Goal: Task Accomplishment & Management: Use online tool/utility

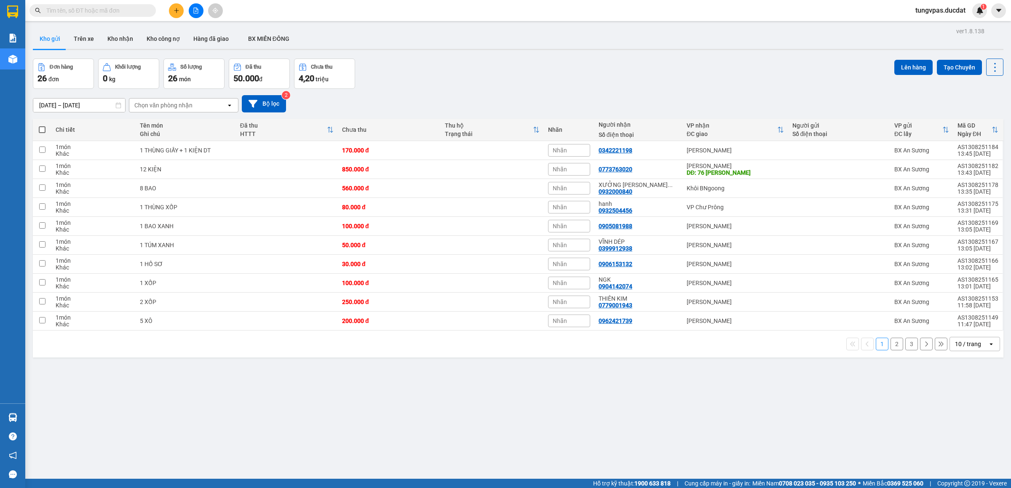
click at [174, 12] on icon "plus" at bounding box center [177, 11] width 6 height 6
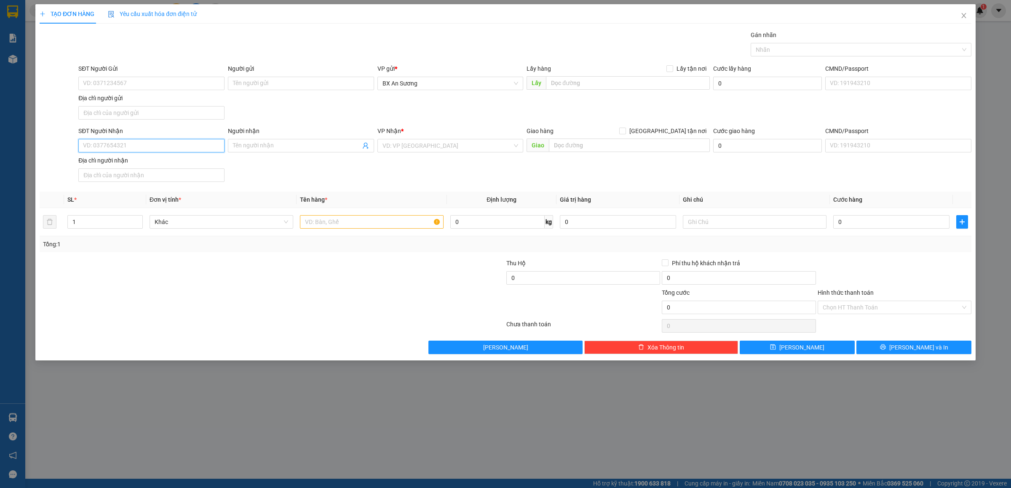
click at [174, 148] on input "SĐT Người Nhận" at bounding box center [151, 145] width 146 height 13
type input "0977335170"
click at [468, 145] on input "search" at bounding box center [448, 145] width 130 height 13
type input "PD"
click at [451, 167] on div "[PERSON_NAME] Đình [PERSON_NAME]" at bounding box center [451, 163] width 136 height 9
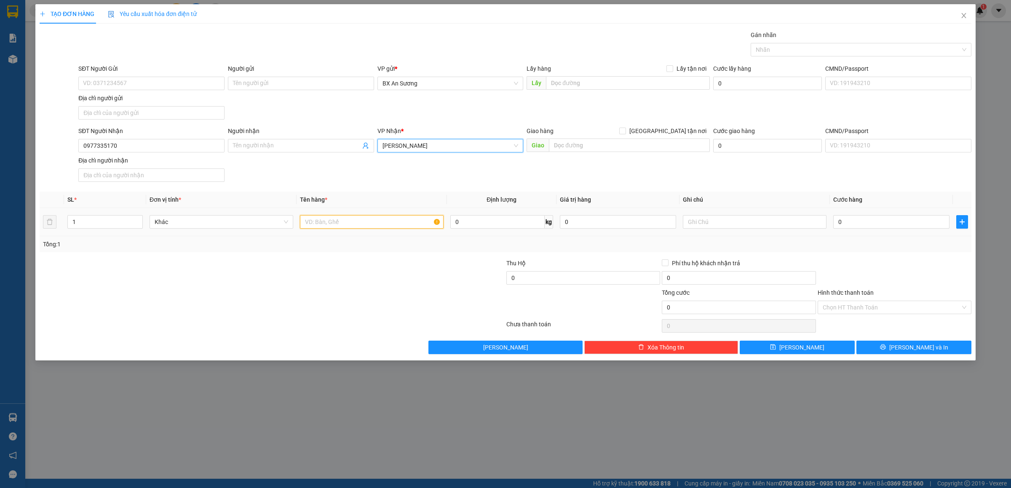
click at [396, 224] on input "text" at bounding box center [372, 221] width 144 height 13
type input "1 XỐP BỌC XANH"
type input "5"
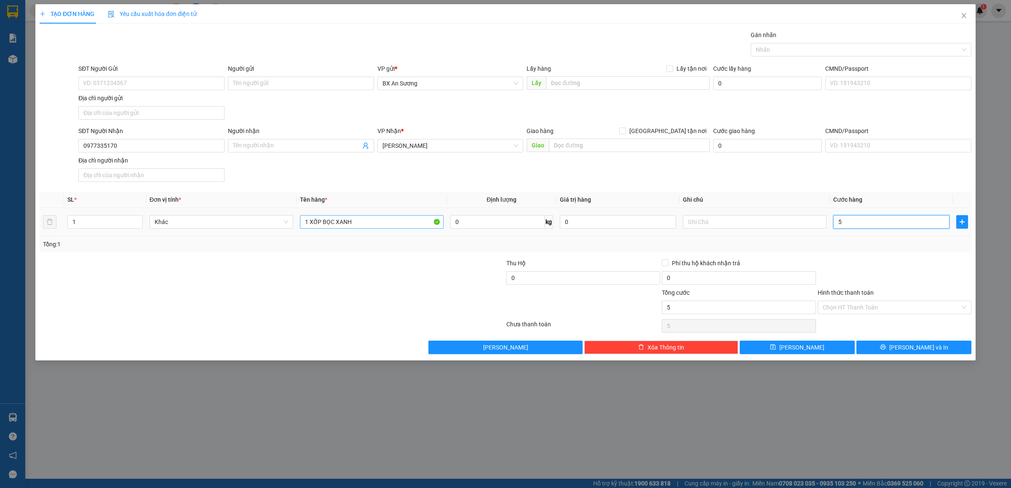
type input "50"
type input "50.000"
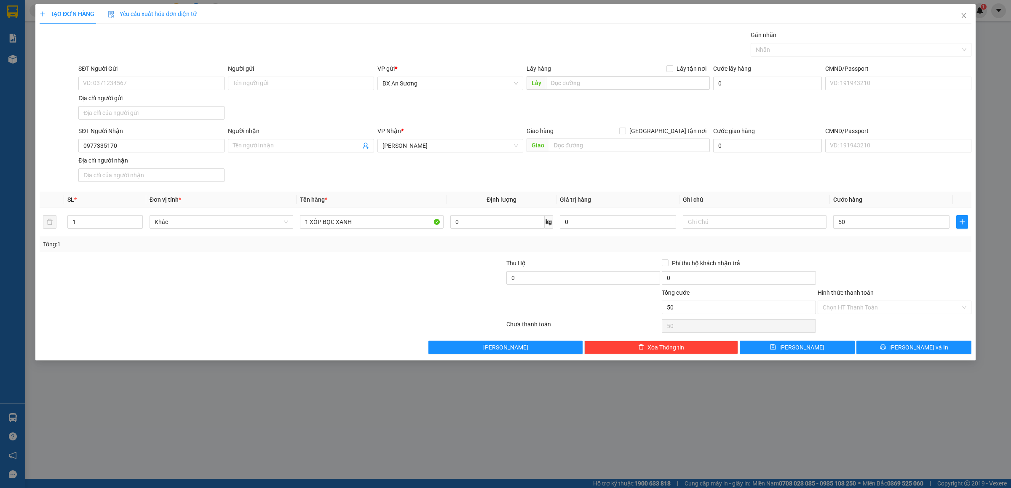
type input "50.000"
drag, startPoint x: 942, startPoint y: 358, endPoint x: 940, endPoint y: 349, distance: 8.9
click at [941, 354] on div "TẠO ĐƠN HÀNG Yêu cầu xuất hóa đơn điện tử Transit Pickup Surcharge Ids Transit …" at bounding box center [505, 182] width 940 height 356
click at [940, 349] on button "[PERSON_NAME] và In" at bounding box center [914, 347] width 115 height 13
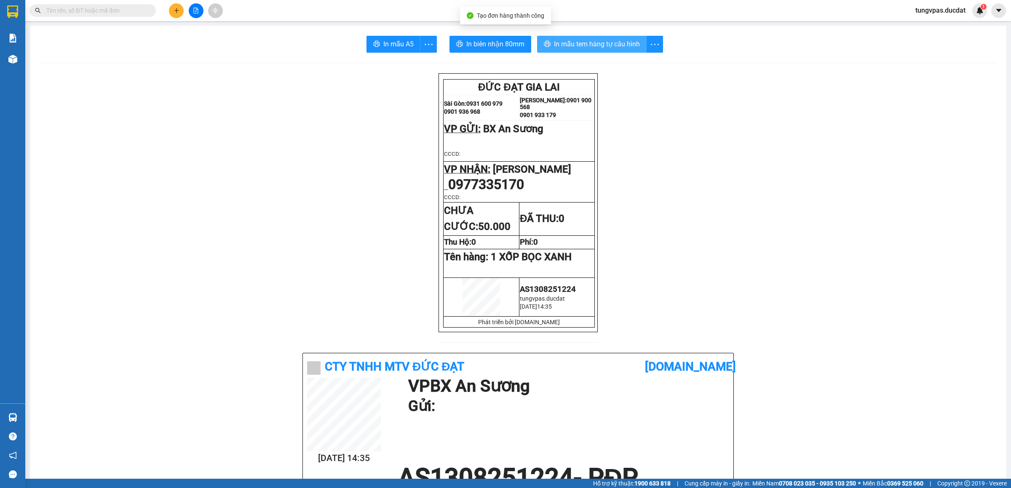
click at [579, 42] on span "In mẫu tem hàng tự cấu hình" at bounding box center [597, 44] width 86 height 11
click at [525, 44] on button "In biên nhận 80mm" at bounding box center [491, 44] width 82 height 17
click at [180, 13] on button at bounding box center [176, 10] width 15 height 15
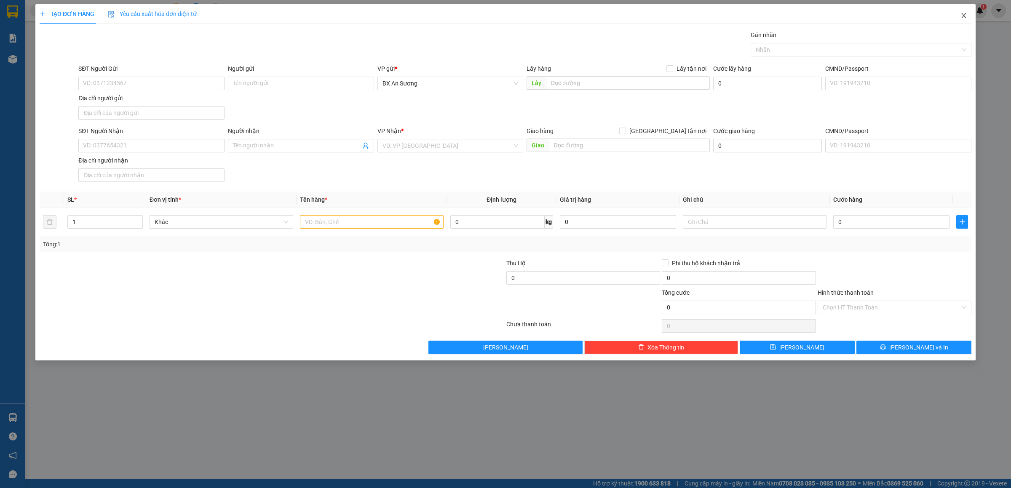
click at [962, 16] on icon "close" at bounding box center [964, 15] width 7 height 7
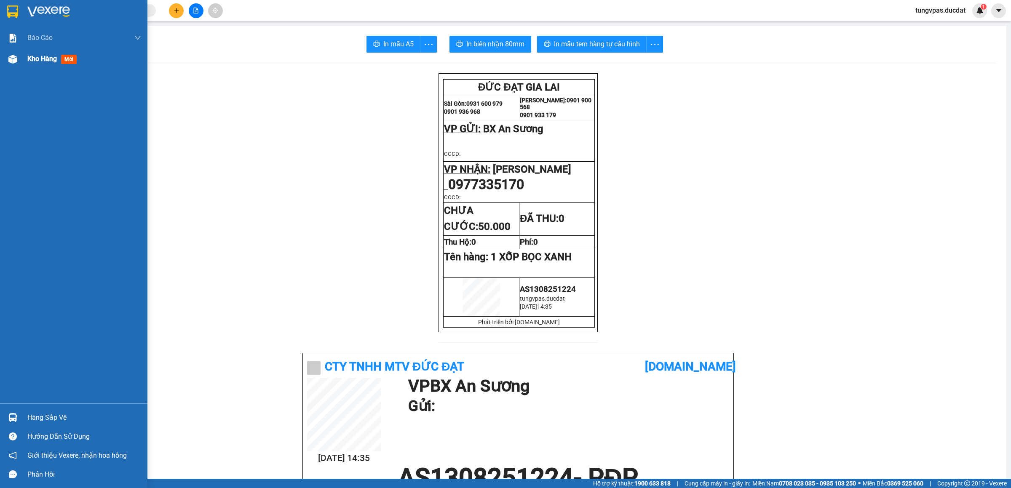
click at [13, 55] on img at bounding box center [12, 59] width 9 height 9
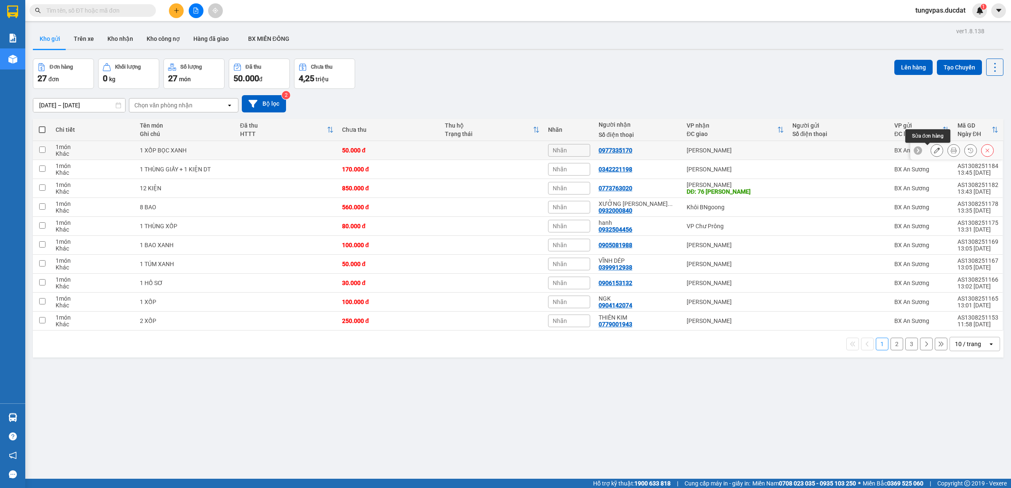
click at [934, 149] on icon at bounding box center [937, 150] width 6 height 6
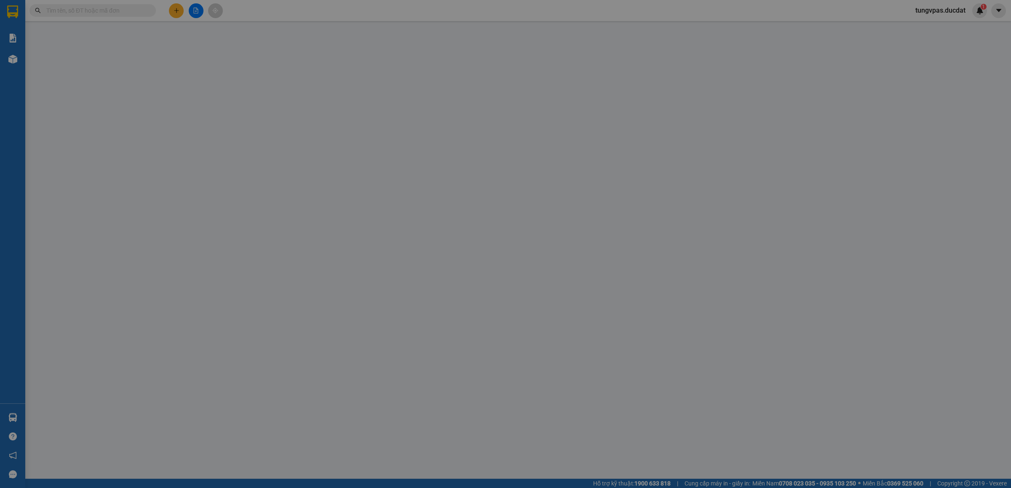
type input "0977335170"
type input "50.000"
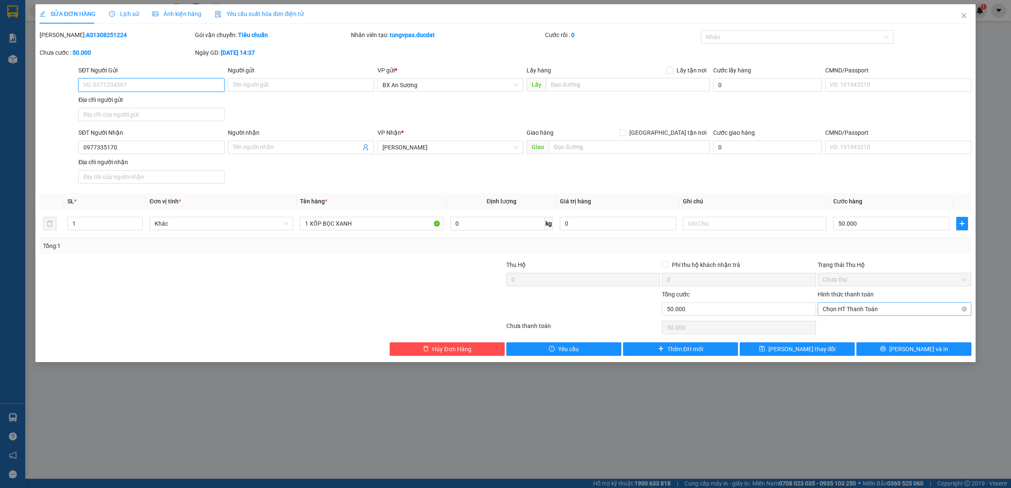
click at [872, 311] on span "Chọn HT Thanh Toán" at bounding box center [895, 309] width 144 height 13
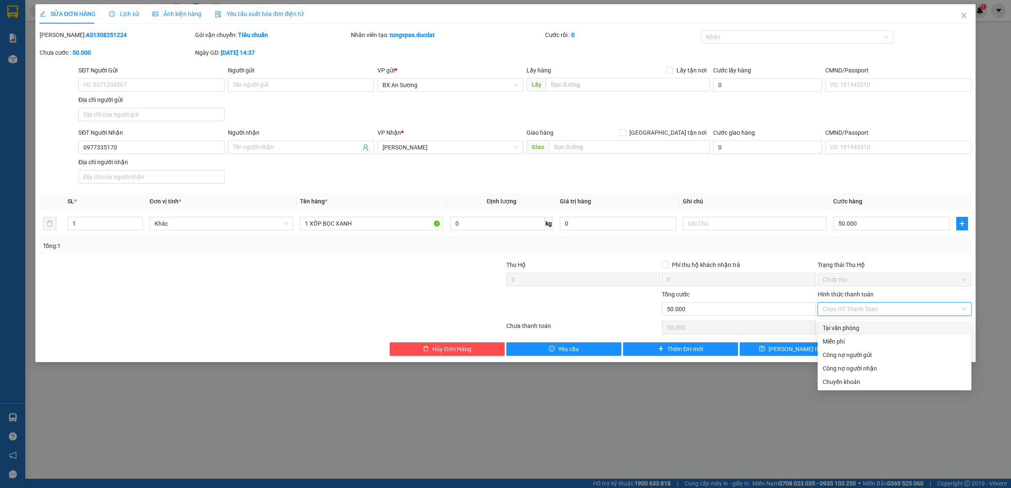
click at [867, 326] on div "Tại văn phòng" at bounding box center [895, 328] width 144 height 9
type input "0"
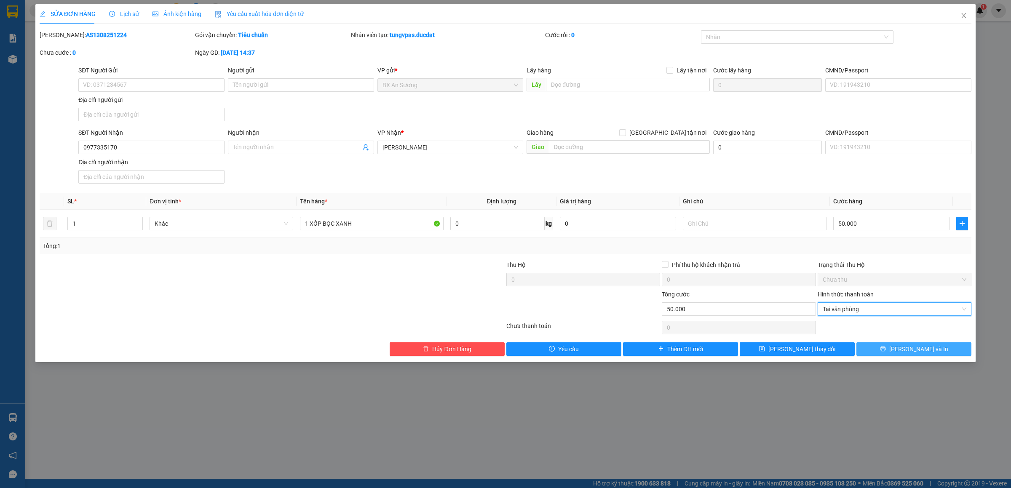
click at [942, 355] on button "[PERSON_NAME] và In" at bounding box center [914, 349] width 115 height 13
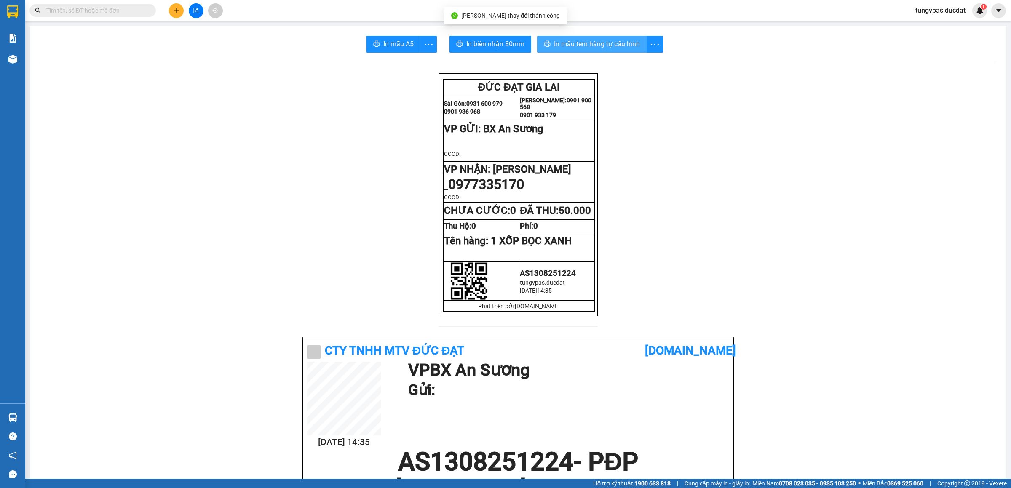
click at [617, 42] on span "In mẫu tem hàng tự cấu hình" at bounding box center [597, 44] width 86 height 11
click at [172, 10] on button at bounding box center [176, 10] width 15 height 15
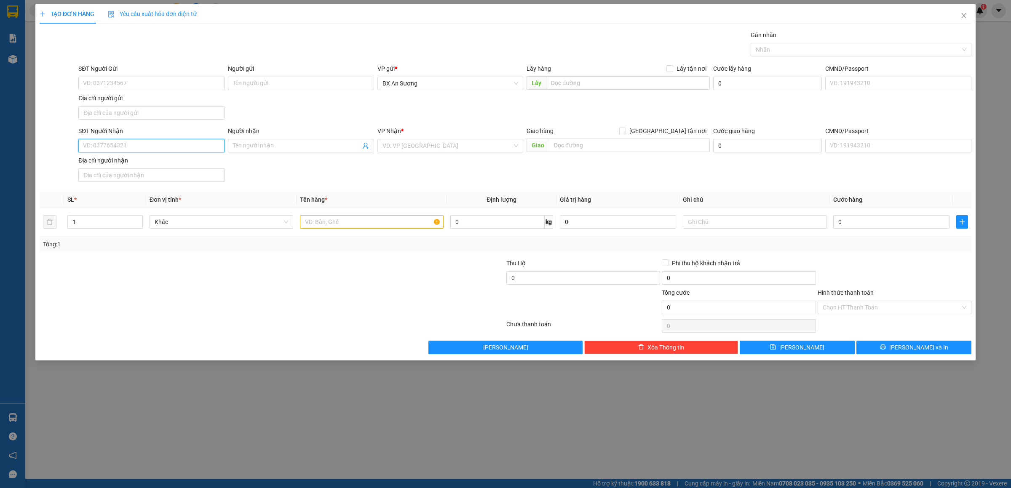
click at [155, 144] on input "SĐT Người Nhận" at bounding box center [151, 145] width 146 height 13
type input "VĨNH DEP"
type input "PDP"
drag, startPoint x: 418, startPoint y: 154, endPoint x: 415, endPoint y: 161, distance: 6.8
click at [416, 158] on div "SĐT Người Nhận VD: 0377654321 Người nhận VĨNH DEP VP Nhận * VD: VP Sài Gòn Giao…" at bounding box center [525, 155] width 897 height 59
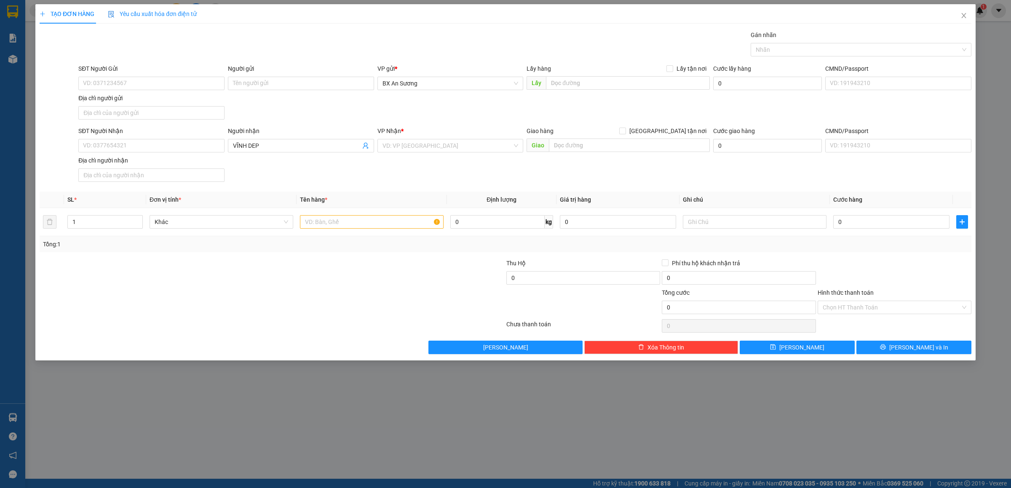
click at [415, 161] on div "SĐT Người Nhận VD: 0377654321 Người nhận VĨNH DEP VP Nhận * VD: VP Sài Gòn Giao…" at bounding box center [525, 155] width 897 height 59
click at [412, 149] on input "search" at bounding box center [448, 145] width 130 height 13
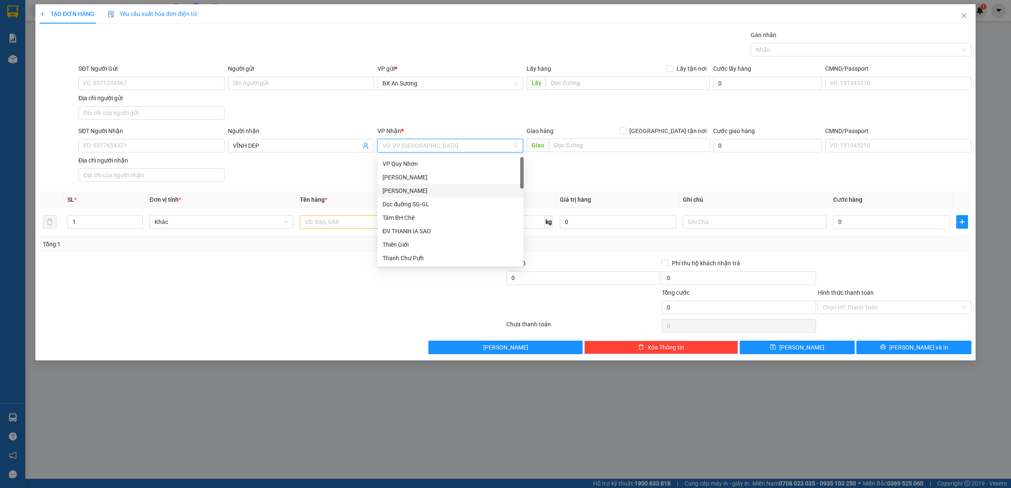
click at [408, 187] on div "[PERSON_NAME] Đình [PERSON_NAME]" at bounding box center [451, 190] width 136 height 9
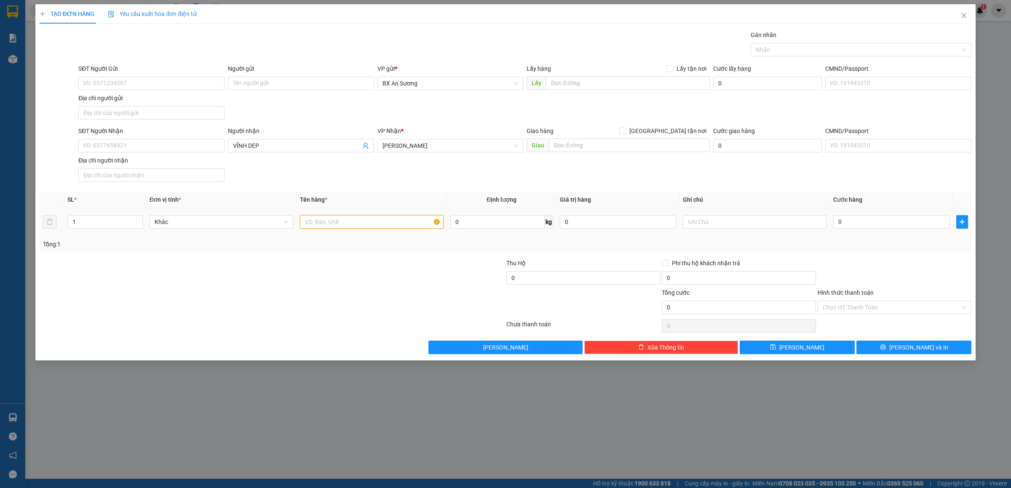
click at [383, 223] on input "text" at bounding box center [372, 221] width 144 height 13
type input "1 BAOI"
type input "1"
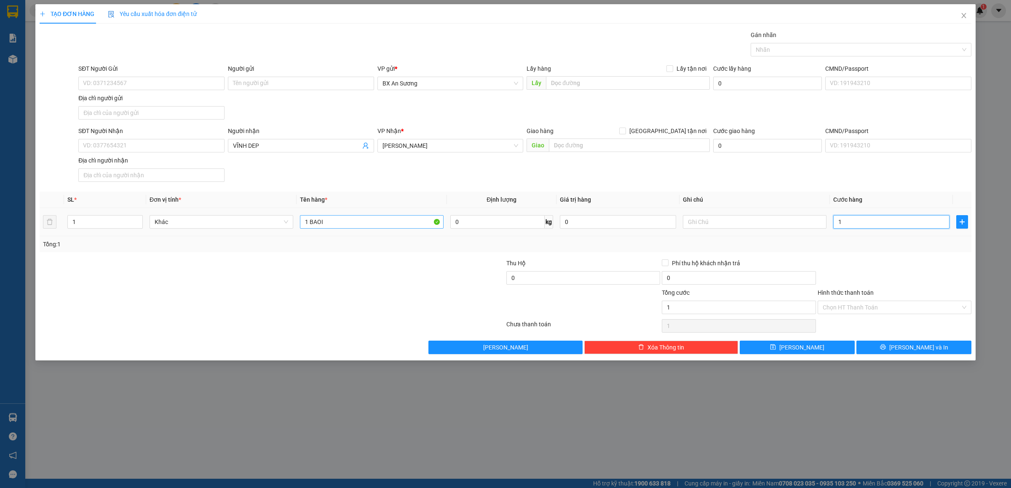
type input "10"
type input "100"
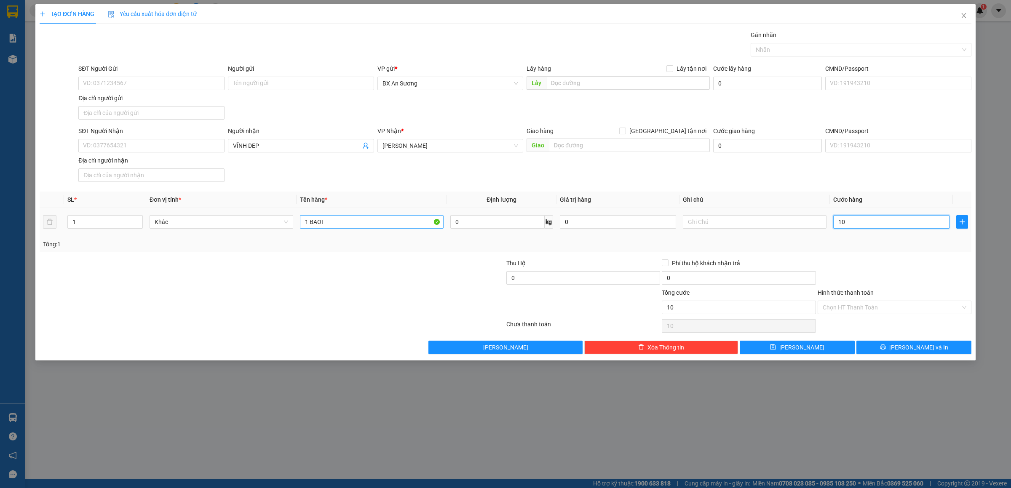
type input "100"
type input "100.000"
click at [946, 344] on button "[PERSON_NAME] và In" at bounding box center [914, 347] width 115 height 13
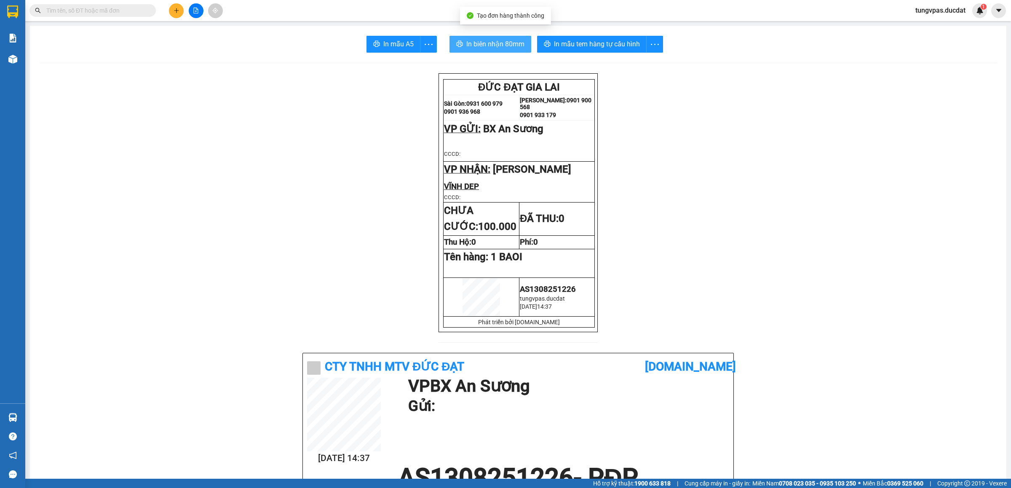
click at [518, 47] on span "In biên nhận 80mm" at bounding box center [495, 44] width 58 height 11
click at [608, 46] on span "In mẫu tem hàng tự cấu hình" at bounding box center [597, 44] width 86 height 11
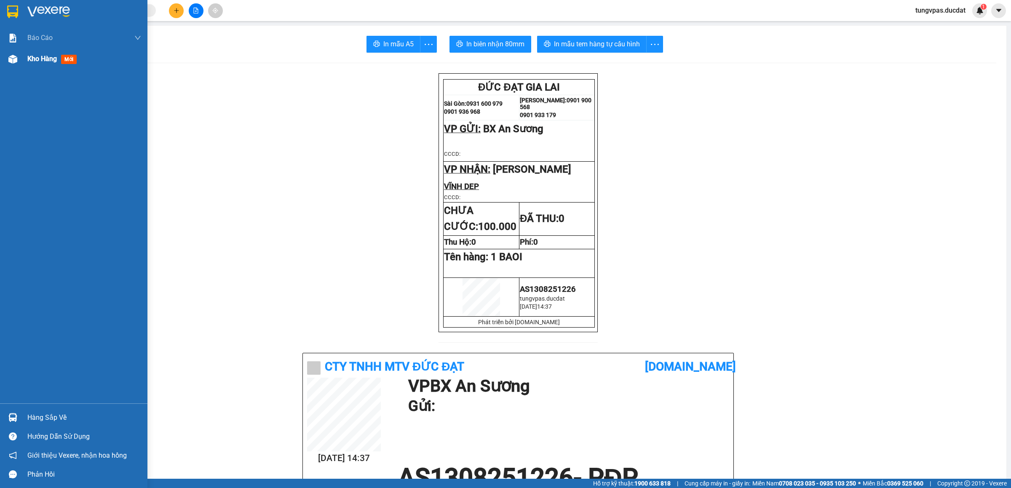
click at [15, 61] on img at bounding box center [12, 59] width 9 height 9
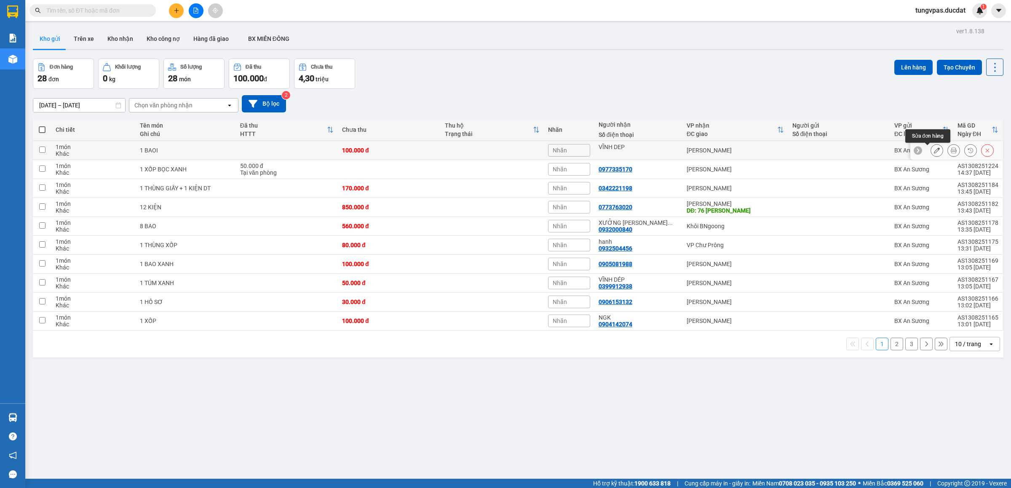
click at [934, 152] on icon at bounding box center [937, 150] width 6 height 6
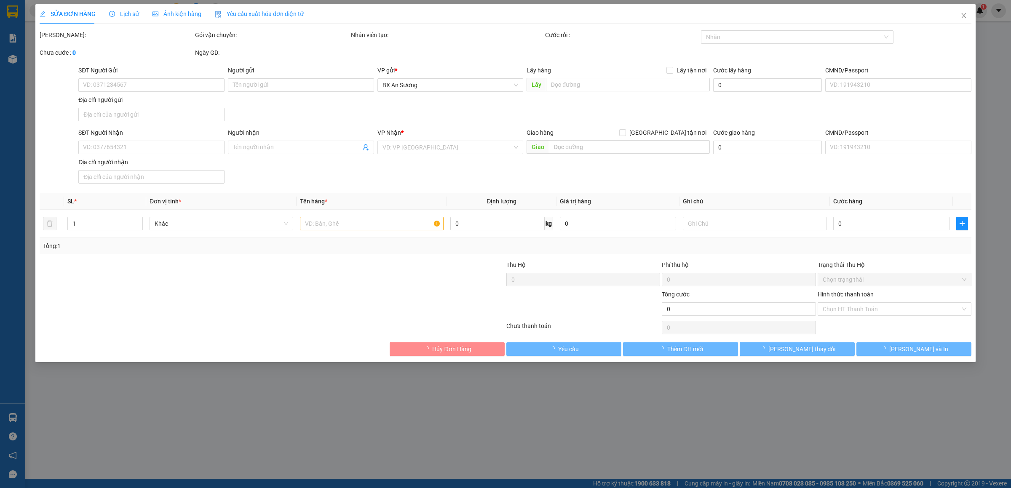
type input "VĨNH DEP"
type input "100.000"
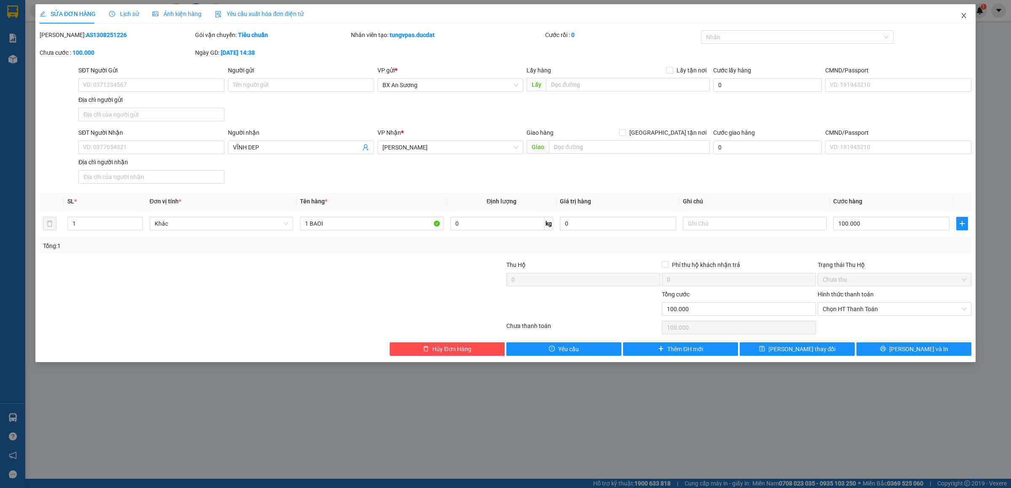
click at [968, 16] on span "Close" at bounding box center [964, 16] width 24 height 24
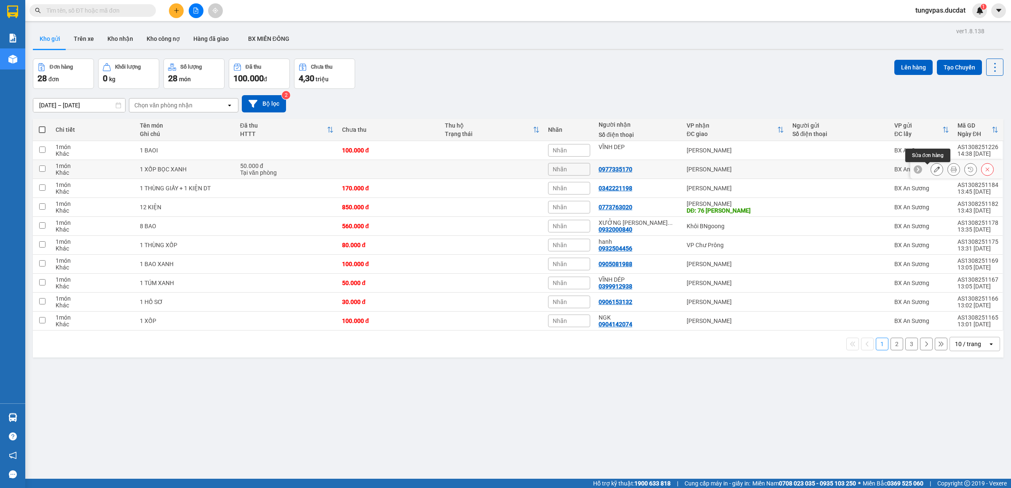
click at [932, 171] on button at bounding box center [937, 169] width 12 height 15
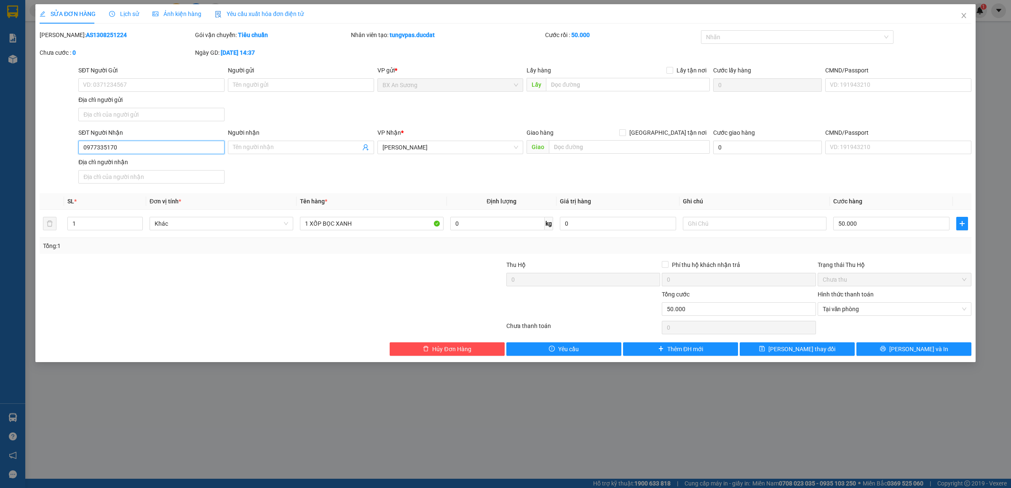
click at [186, 149] on input "0977335170" at bounding box center [151, 147] width 146 height 13
click at [109, 146] on input "0977335170" at bounding box center [151, 147] width 146 height 13
drag, startPoint x: 137, startPoint y: 148, endPoint x: 165, endPoint y: 123, distance: 37.6
click at [136, 148] on input "0977335170" at bounding box center [151, 147] width 146 height 13
type input "0977335710"
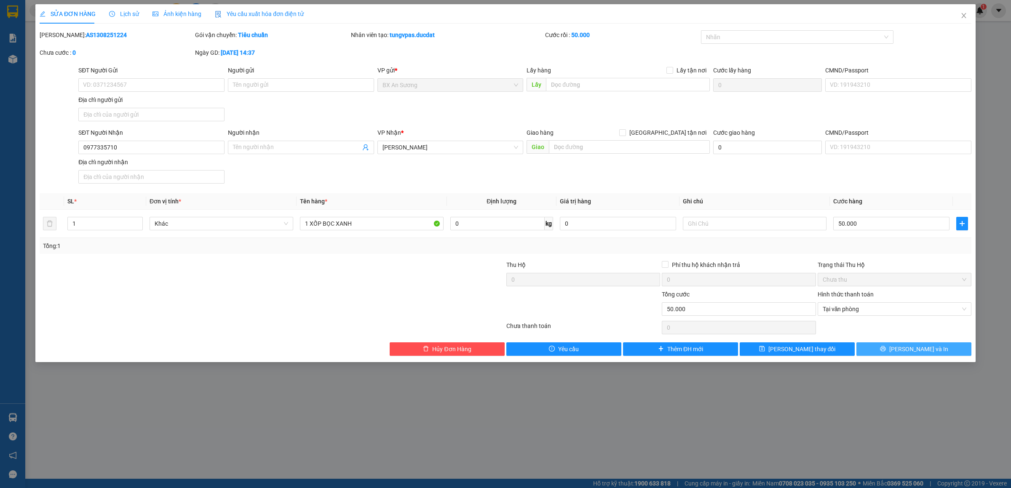
click at [886, 352] on icon "printer" at bounding box center [882, 348] width 5 height 5
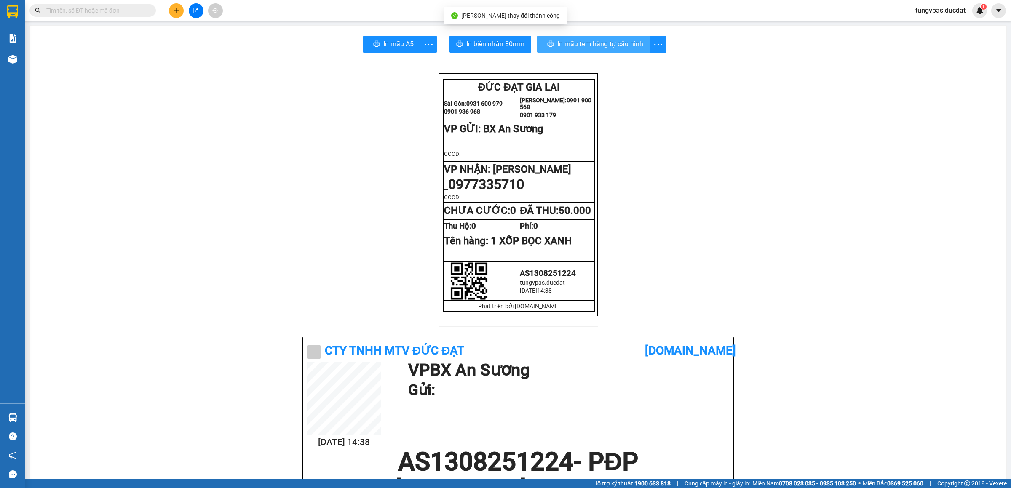
click at [579, 46] on span "In mẫu tem hàng tự cấu hình" at bounding box center [600, 44] width 86 height 11
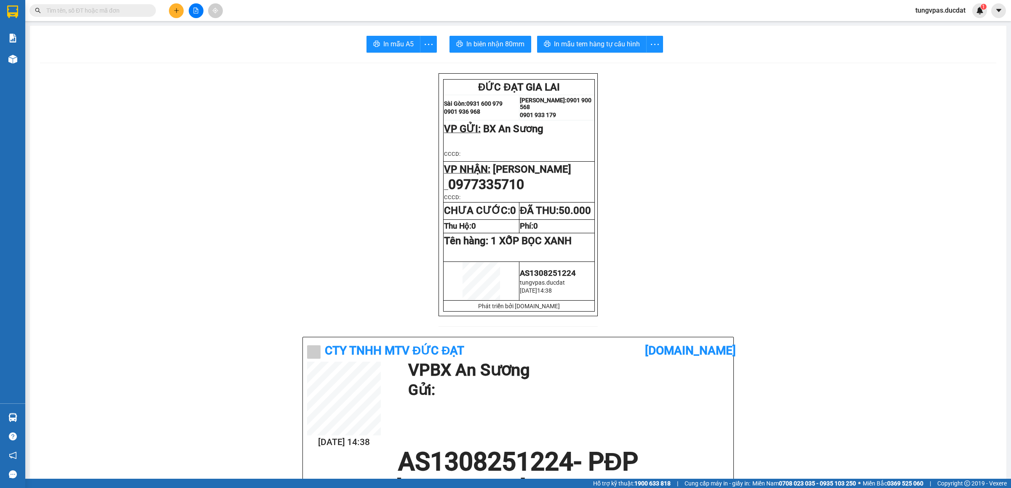
click at [180, 16] on div at bounding box center [195, 10] width 63 height 15
click at [177, 13] on icon "plus" at bounding box center [177, 11] width 6 height 6
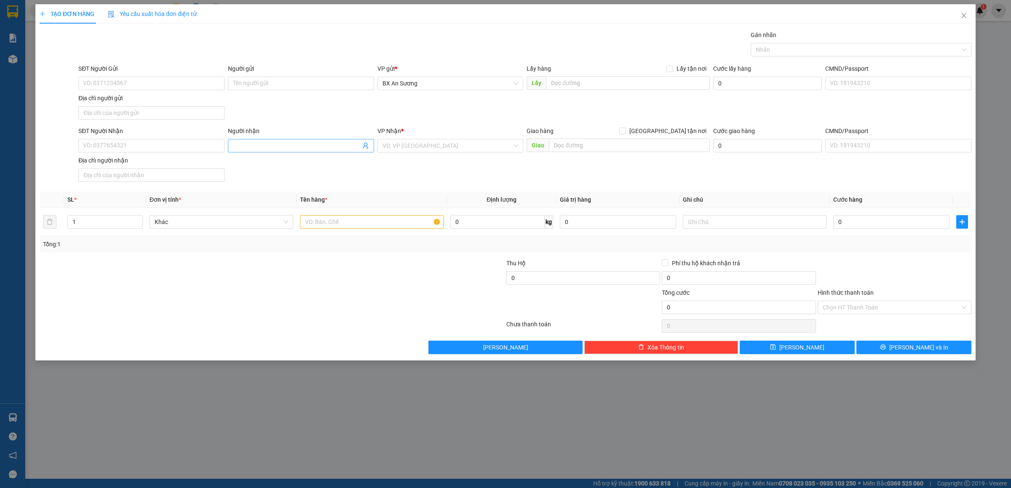
click at [287, 149] on input "Người nhận" at bounding box center [297, 145] width 128 height 9
type input "BẢO SEVEN"
click at [278, 162] on div "BẢO SEVEN - 0989543479" at bounding box center [301, 164] width 136 height 9
type input "0989543479"
type input "BẢO SEVEN"
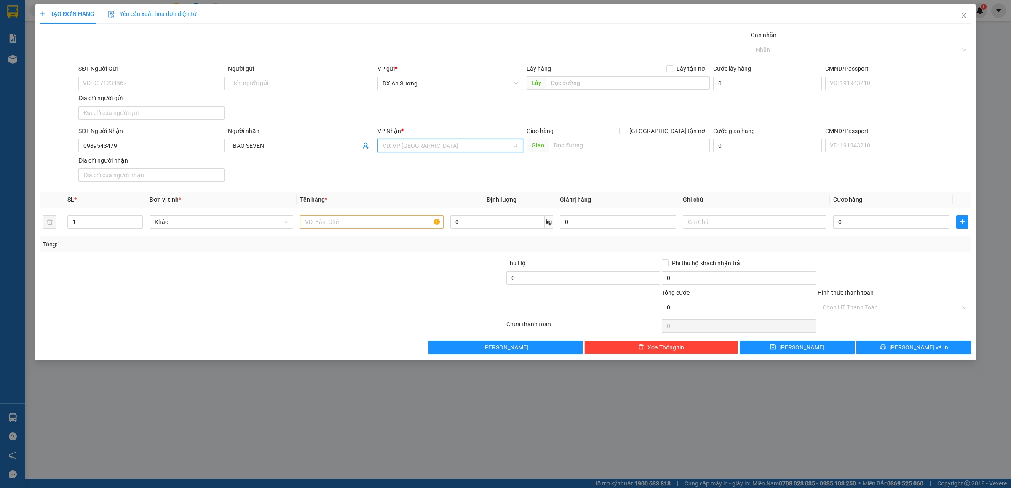
click at [398, 145] on input "search" at bounding box center [448, 145] width 130 height 13
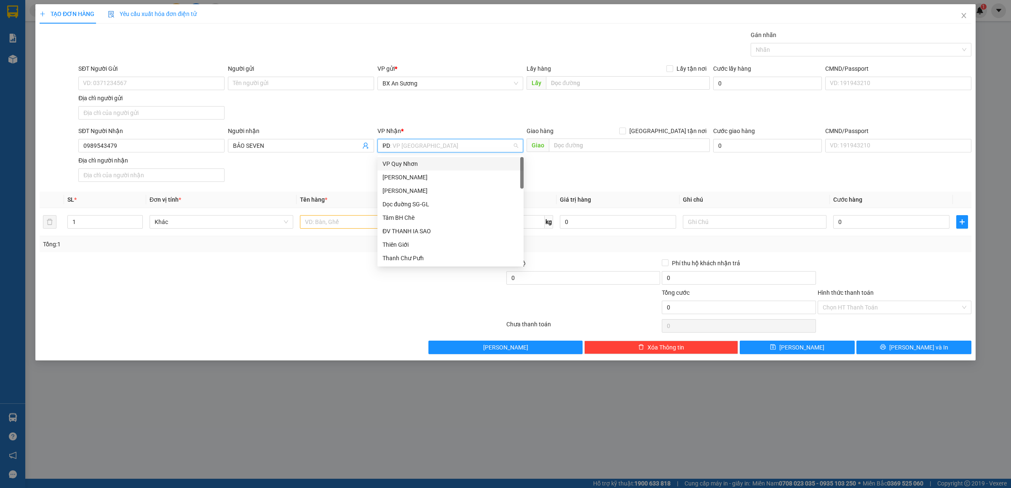
type input "PDP"
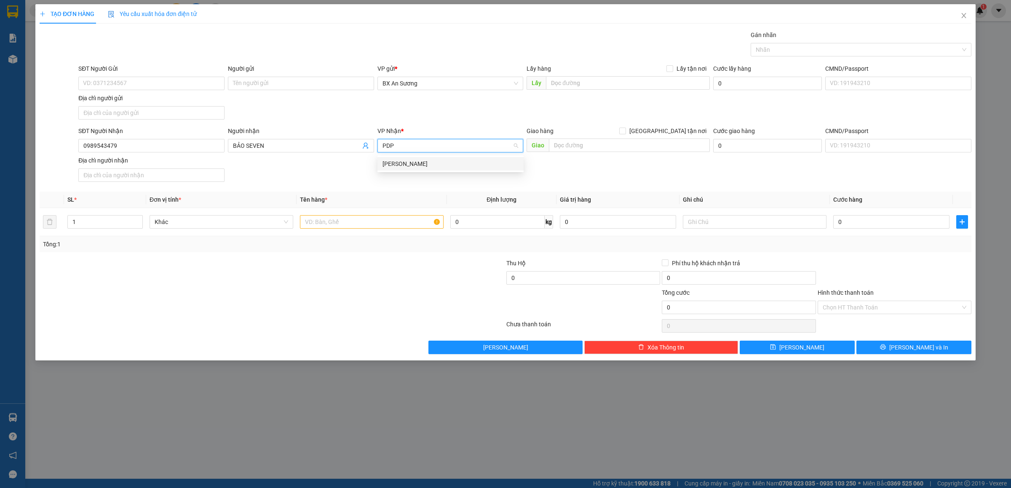
click at [436, 165] on div "[PERSON_NAME] Đình [PERSON_NAME]" at bounding box center [451, 163] width 136 height 9
click at [401, 222] on input "text" at bounding box center [372, 221] width 144 height 13
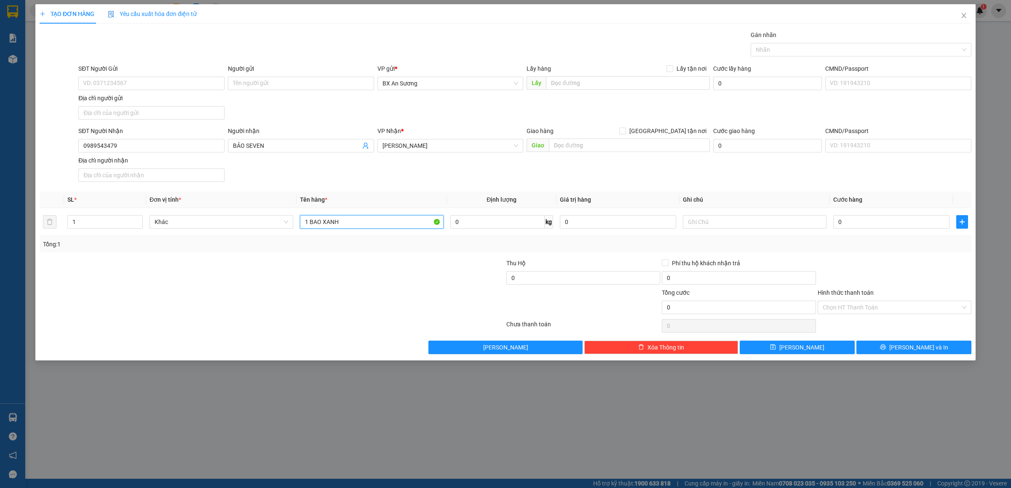
type input "1 BAO XANH"
type input "7"
type input "70"
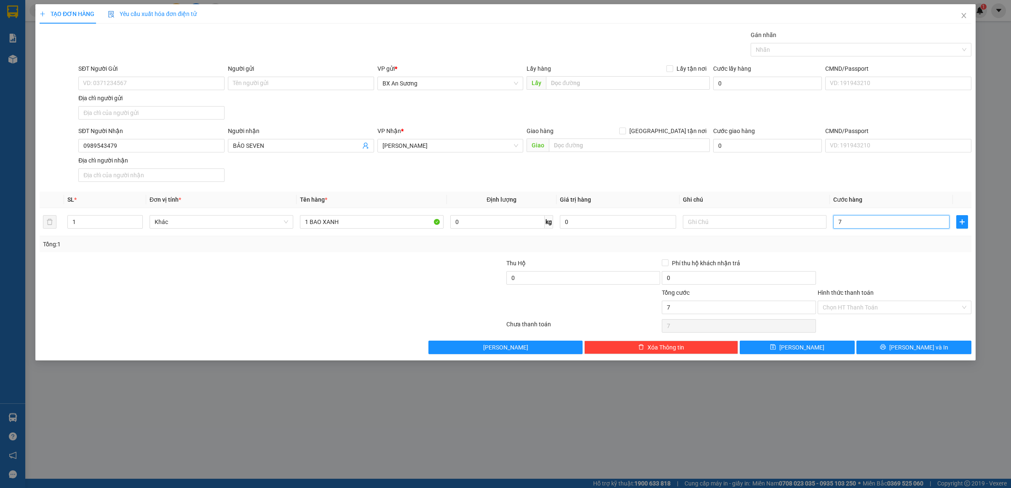
type input "70"
type input "70.000"
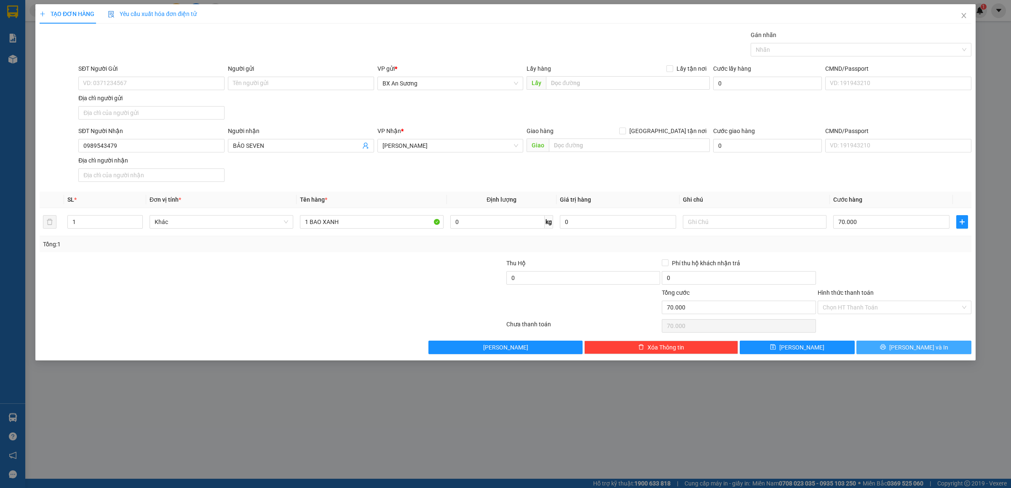
click at [907, 347] on span "[PERSON_NAME] và In" at bounding box center [918, 347] width 59 height 9
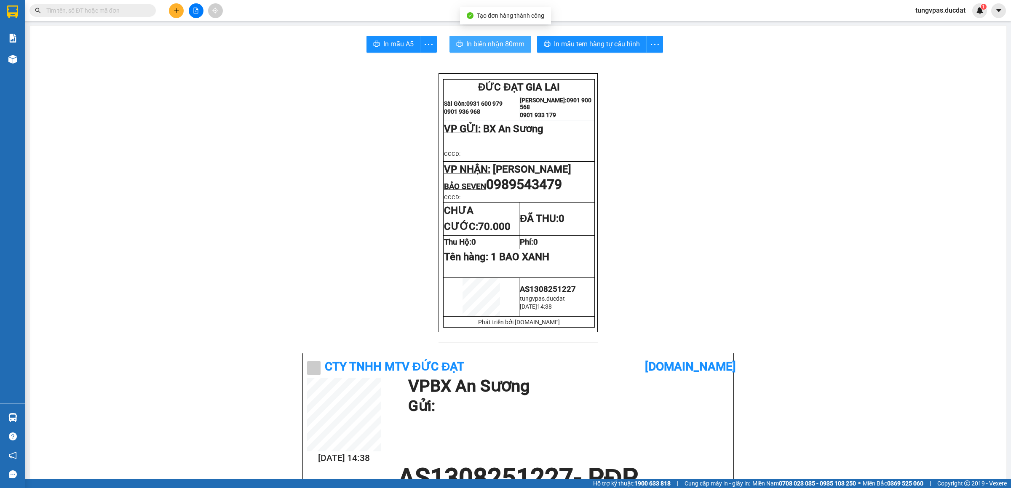
click at [488, 40] on span "In biên nhận 80mm" at bounding box center [495, 44] width 58 height 11
click at [619, 45] on span "In mẫu tem hàng tự cấu hình" at bounding box center [597, 44] width 86 height 11
click at [174, 13] on icon "plus" at bounding box center [177, 11] width 6 height 6
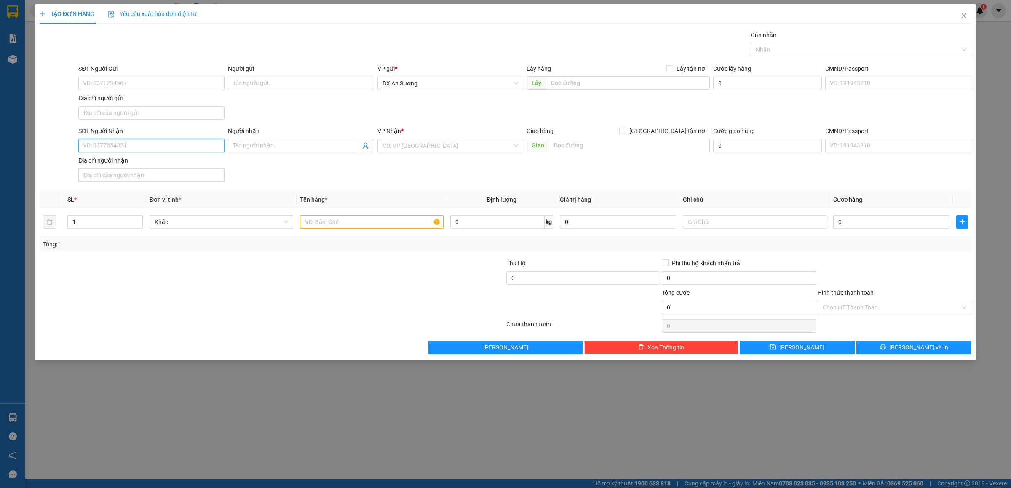
click at [171, 147] on input "SĐT Người Nhận" at bounding box center [151, 145] width 146 height 13
click at [147, 161] on div "0978519899" at bounding box center [151, 164] width 136 height 9
type input "0978519899"
click at [330, 222] on input "text" at bounding box center [372, 221] width 144 height 13
type input "1 bao"
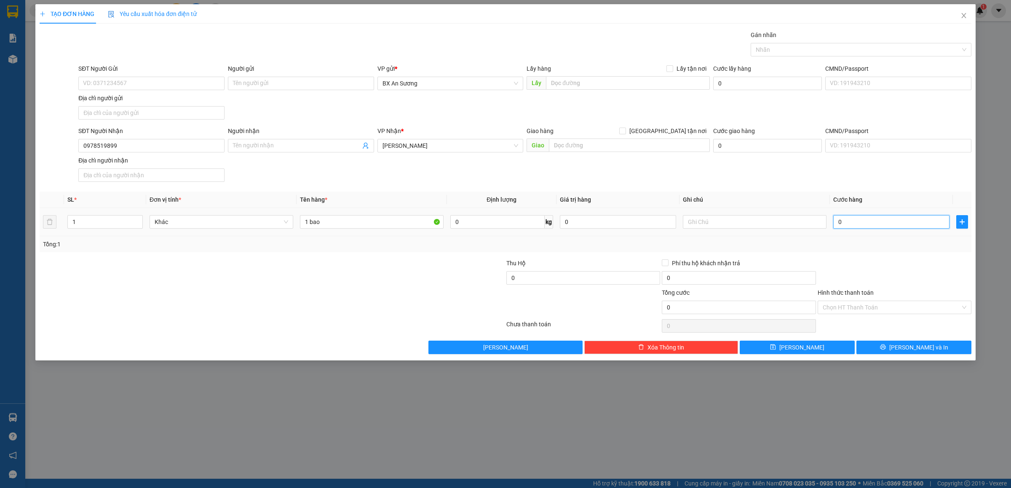
type input "7"
type input "70"
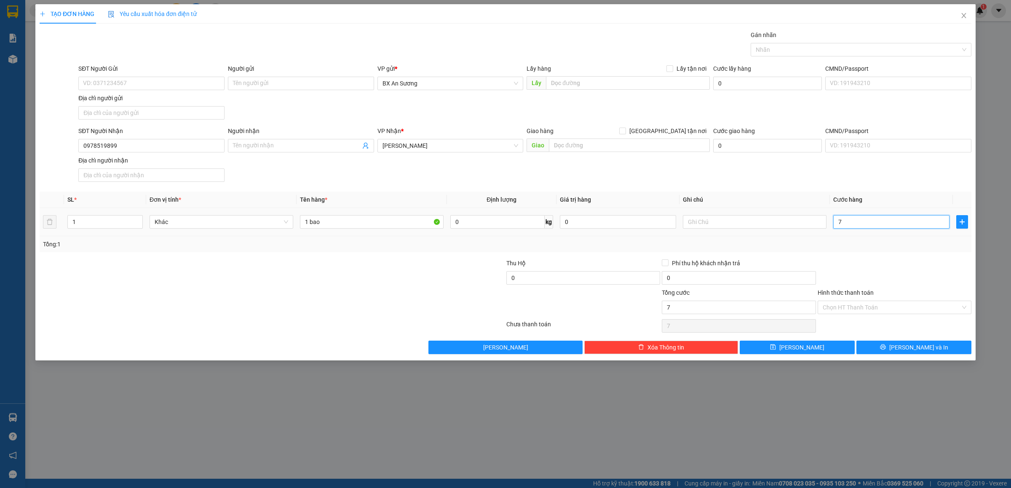
type input "70"
type input "70.000"
drag, startPoint x: 319, startPoint y: 226, endPoint x: 273, endPoint y: 221, distance: 46.2
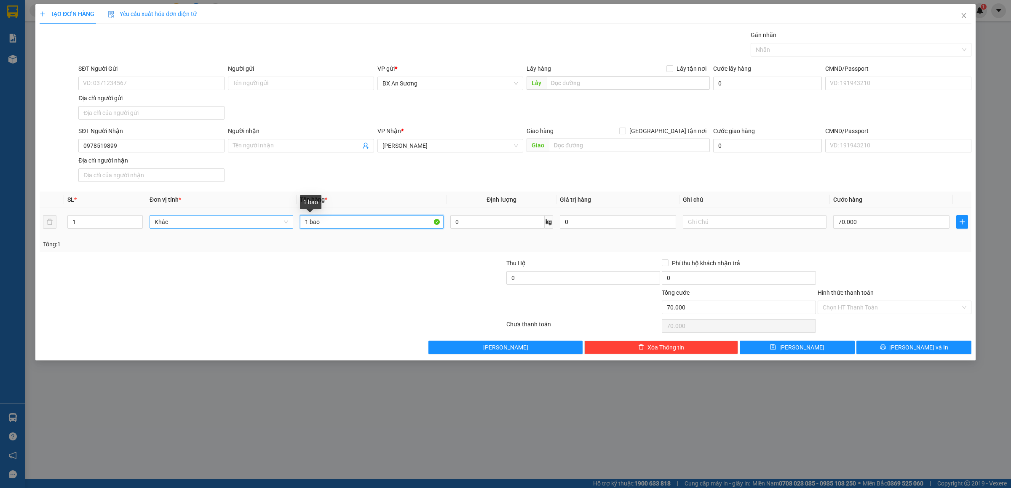
click at [266, 220] on tr "1 Khác 1 bao 0 kg 0 70.000" at bounding box center [506, 222] width 932 height 28
type input "1 BAO"
click at [914, 357] on div "TẠO ĐƠN HÀNG Yêu cầu xuất hóa đơn điện tử Transit Pickup Surcharge Ids Transit …" at bounding box center [505, 182] width 940 height 356
type input "0"
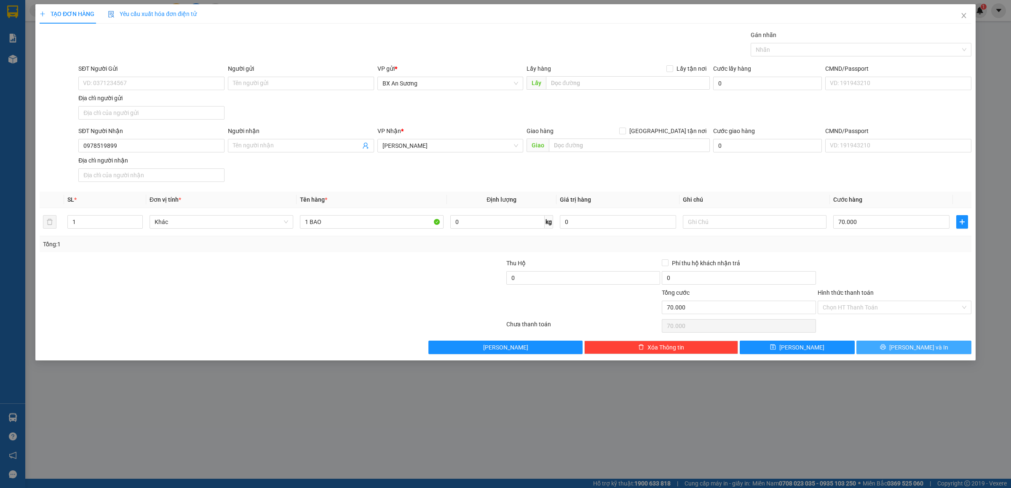
type input "0"
click at [926, 349] on span "[PERSON_NAME] và In" at bounding box center [918, 347] width 59 height 9
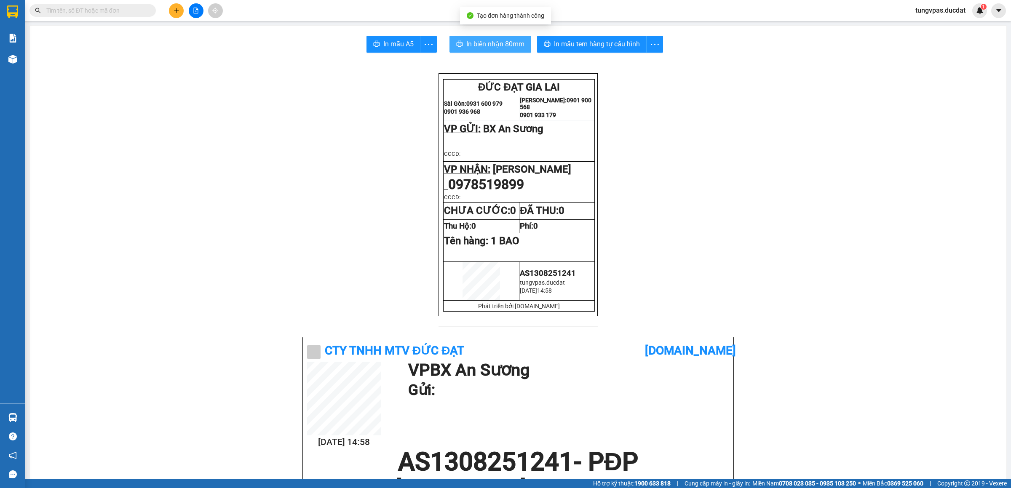
click at [518, 47] on span "In biên nhận 80mm" at bounding box center [495, 44] width 58 height 11
drag, startPoint x: 593, startPoint y: 35, endPoint x: 593, endPoint y: 41, distance: 5.5
click at [593, 41] on span "In mẫu tem hàng tự cấu hình" at bounding box center [597, 44] width 86 height 11
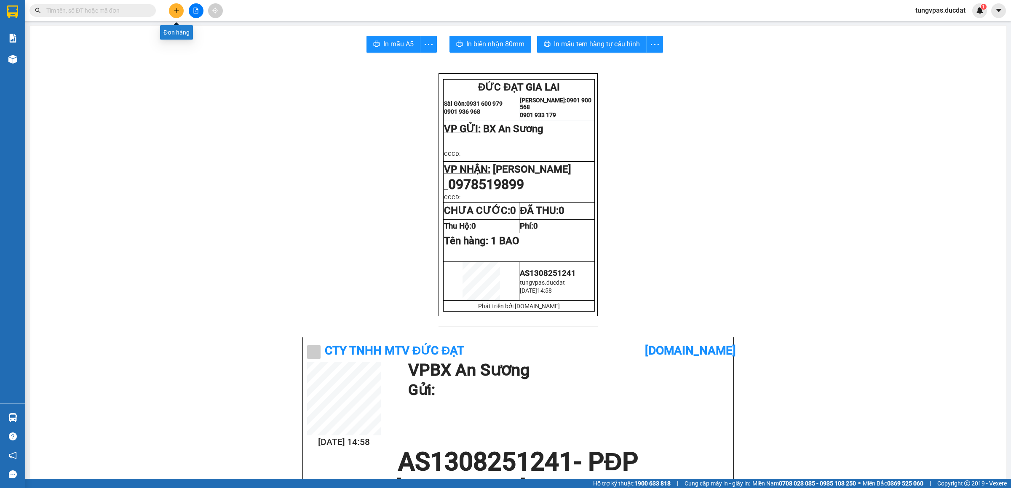
click at [177, 11] on icon "plus" at bounding box center [177, 11] width 6 height 6
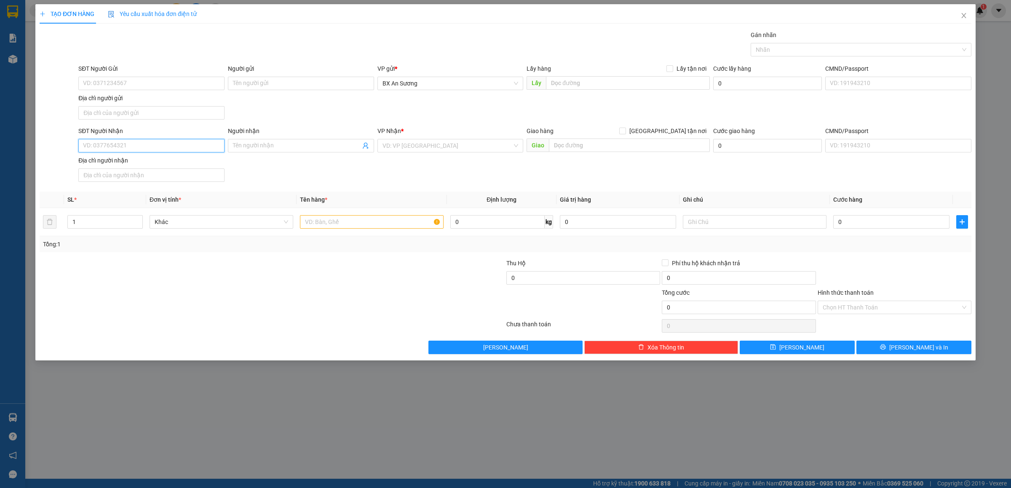
click at [196, 147] on input "SĐT Người Nhận" at bounding box center [151, 145] width 146 height 13
type input "0933027777"
click at [169, 166] on div "0933027777 - TUẤN MÁY MAY" at bounding box center [151, 164] width 136 height 9
type input "TUẤN MÁY MAY"
type input "0933027777"
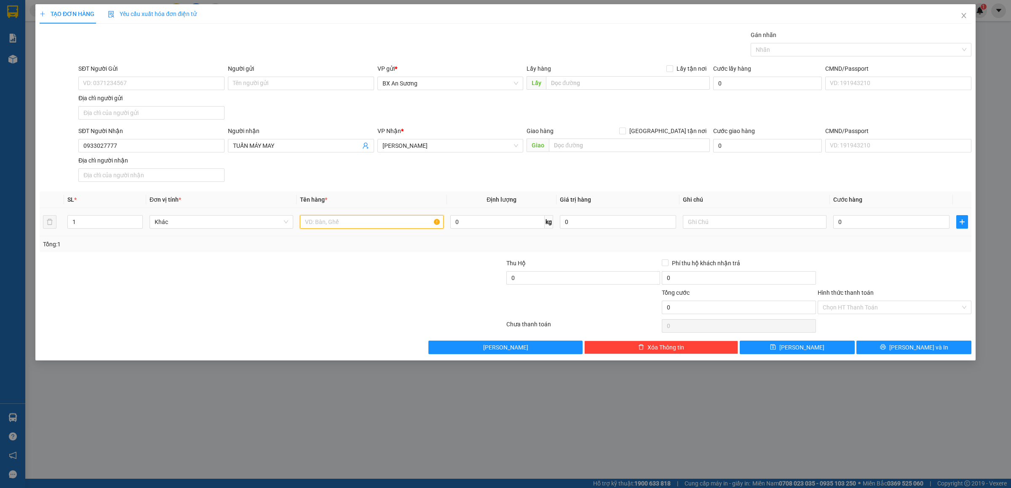
click at [386, 225] on input "text" at bounding box center [372, 221] width 144 height 13
type input "2 BAO"
type input "1"
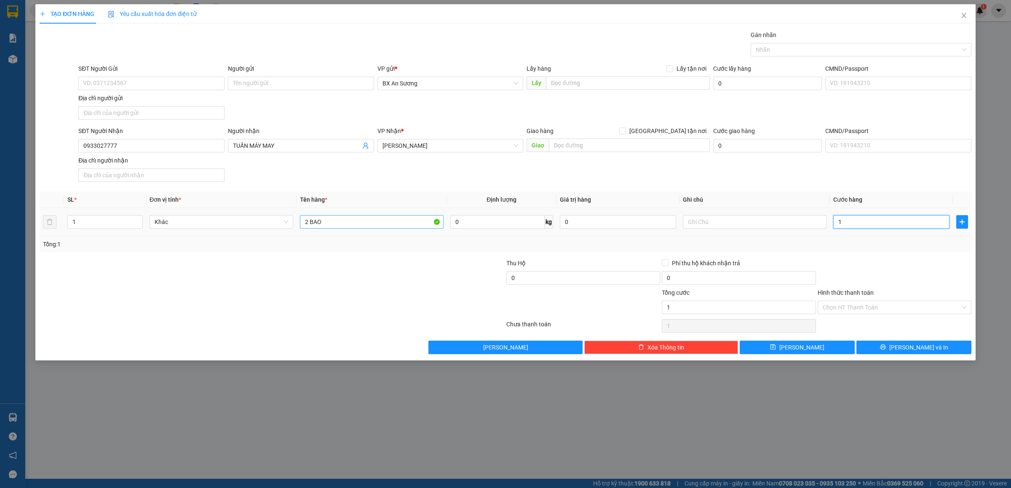
type input "14"
type input "140"
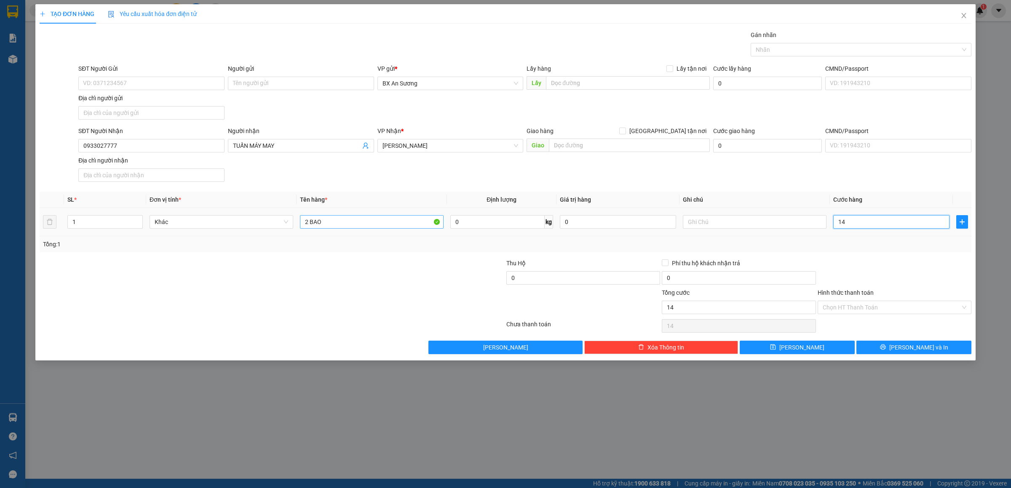
type input "140"
type input "140.000"
click at [715, 222] on input "text" at bounding box center [755, 221] width 144 height 13
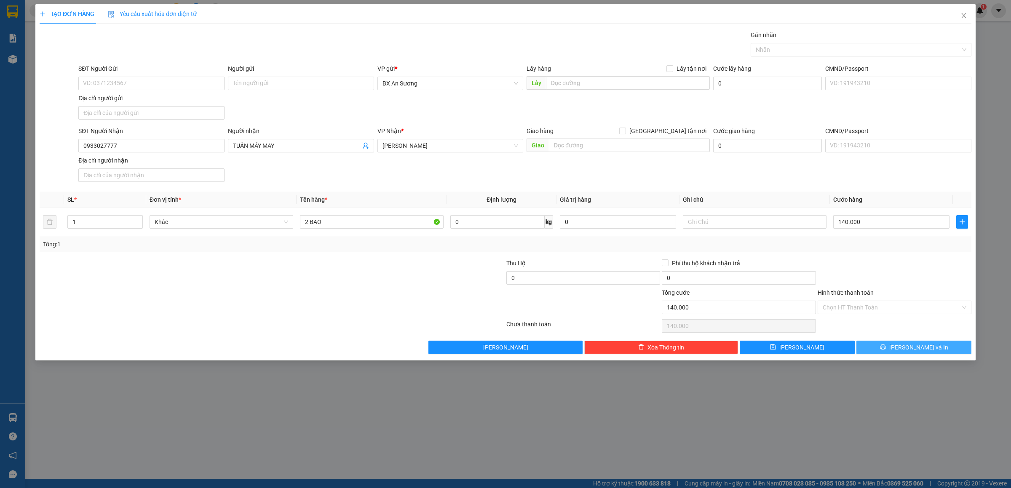
click at [904, 348] on button "[PERSON_NAME] và In" at bounding box center [914, 347] width 115 height 13
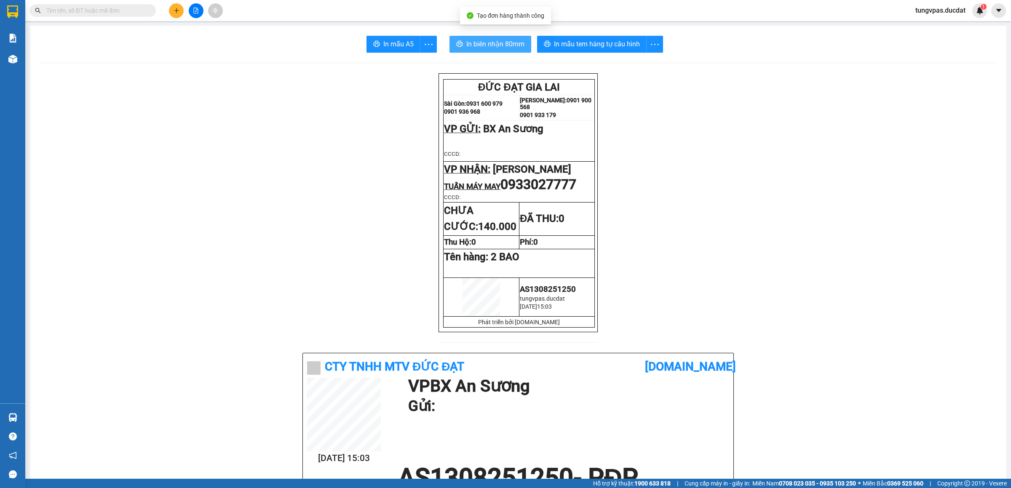
click at [511, 43] on span "In biên nhận 80mm" at bounding box center [495, 44] width 58 height 11
click at [588, 45] on span "In mẫu tem hàng tự cấu hình" at bounding box center [597, 44] width 86 height 11
click at [174, 10] on icon "plus" at bounding box center [177, 11] width 6 height 6
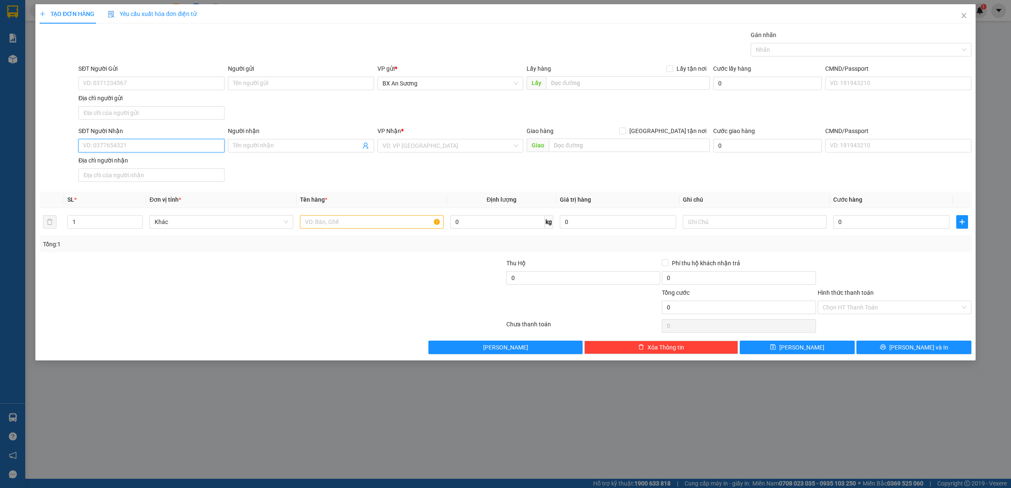
click at [189, 148] on input "SĐT Người Nhận" at bounding box center [151, 145] width 146 height 13
type input "0982644239"
click at [134, 162] on div "0982644239 - PHƯƠNG" at bounding box center [151, 164] width 136 height 9
type input "PHƯƠNG"
type input "0982644239"
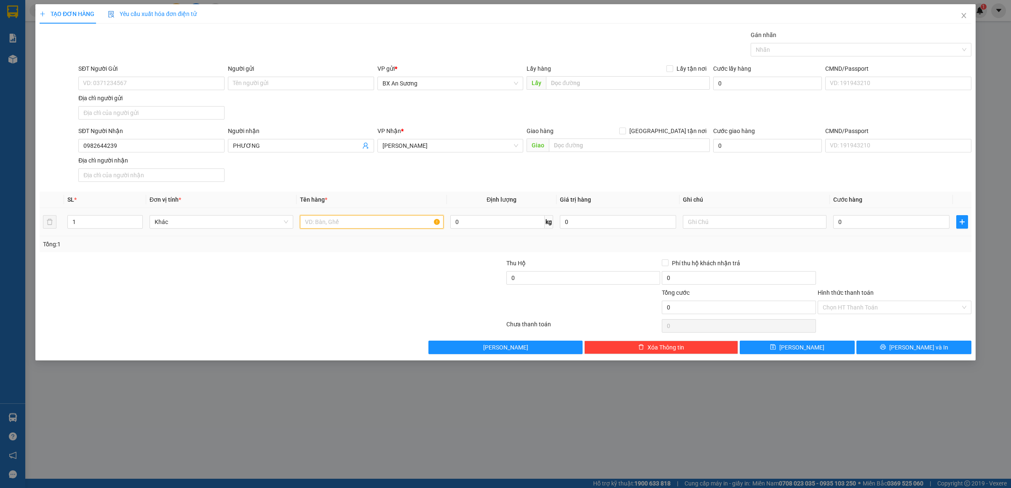
click at [386, 228] on input "text" at bounding box center [372, 221] width 144 height 13
type input "1 THÙNG XỐP"
type input "CC"
type input "8"
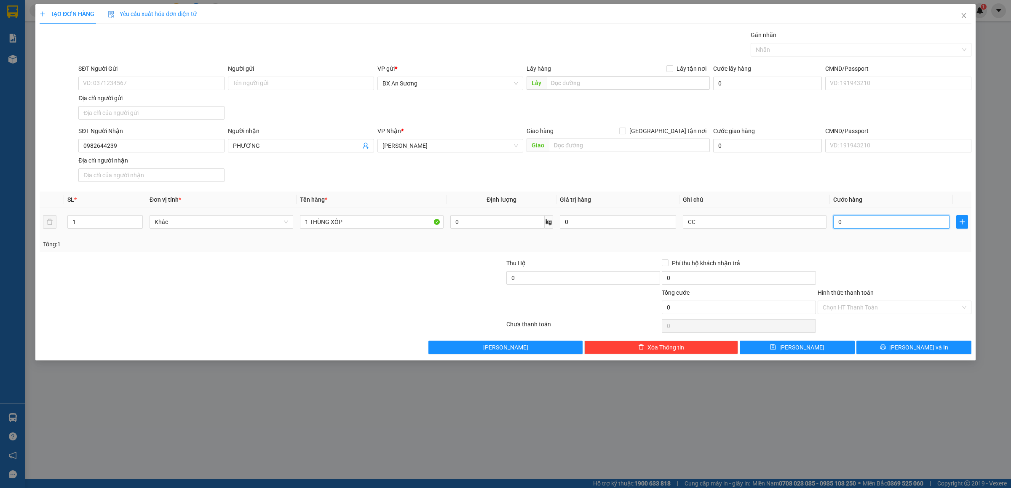
type input "8"
type input "80"
click at [923, 351] on span "[PERSON_NAME] và In" at bounding box center [918, 347] width 59 height 9
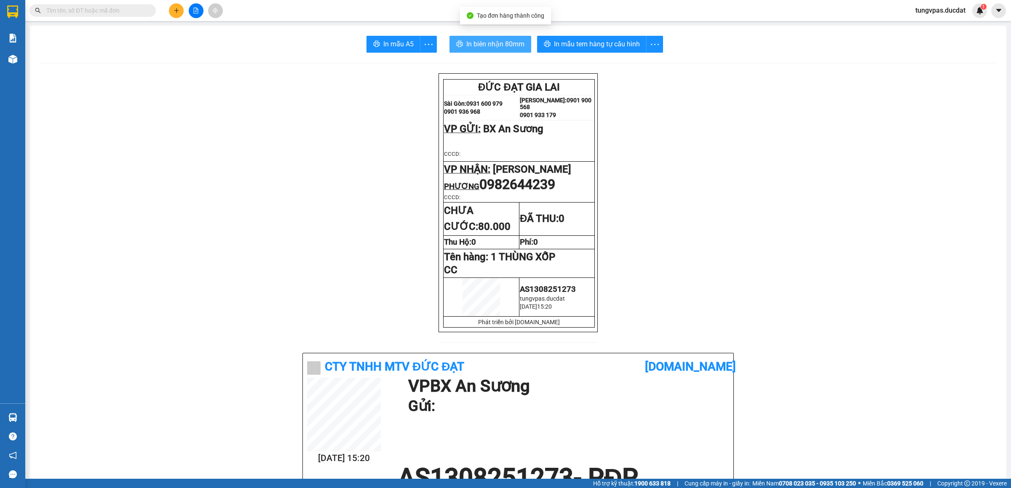
click at [520, 46] on button "In biên nhận 80mm" at bounding box center [491, 44] width 82 height 17
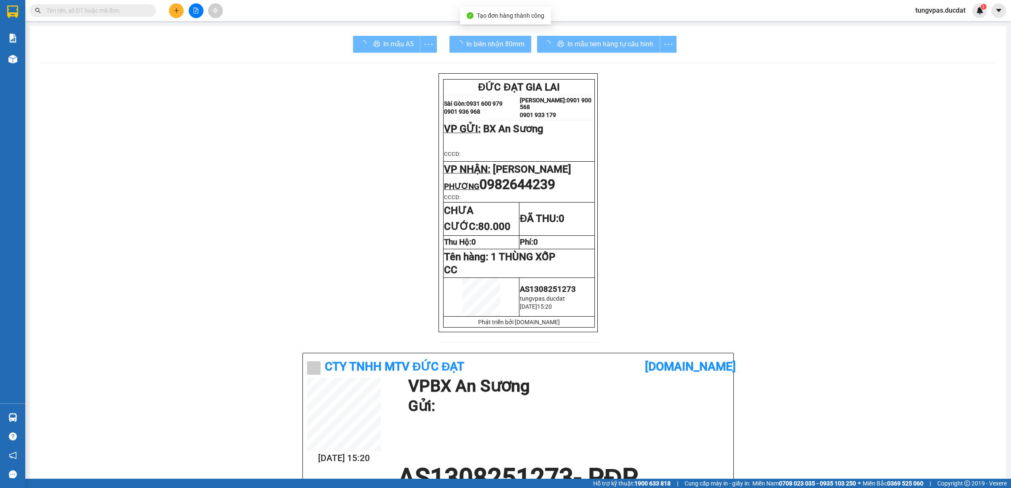
click at [621, 40] on div "In mẫu tem hàng tự cấu hình" at bounding box center [606, 44] width 139 height 17
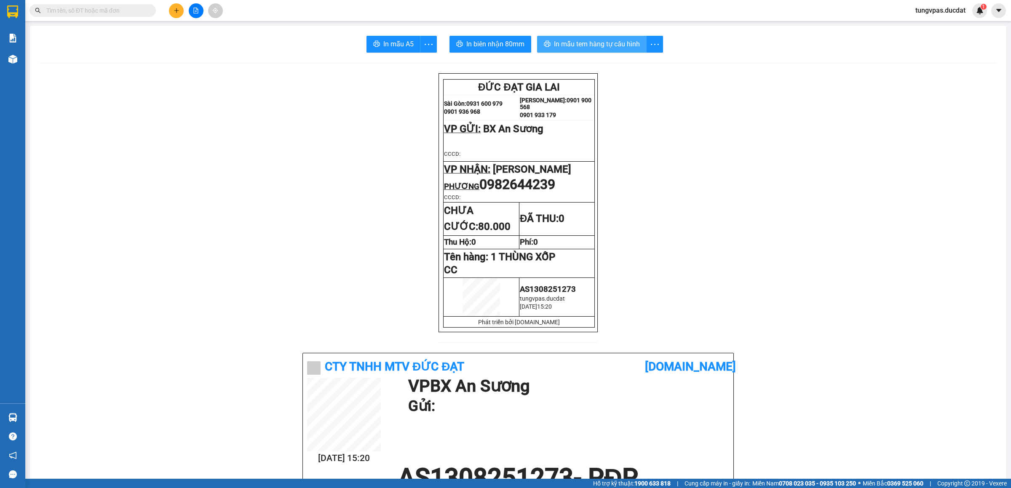
click at [614, 41] on span "In mẫu tem hàng tự cấu hình" at bounding box center [597, 44] width 86 height 11
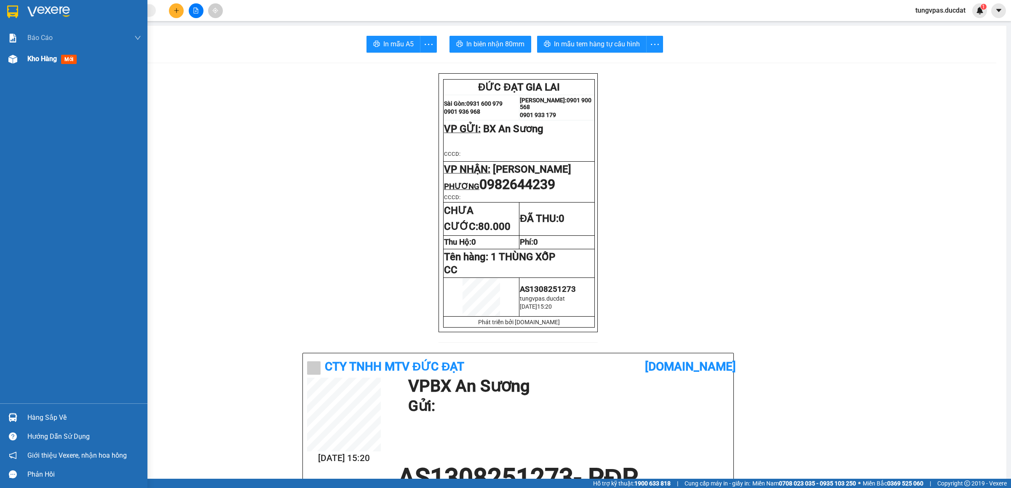
click at [13, 55] on img at bounding box center [12, 59] width 9 height 9
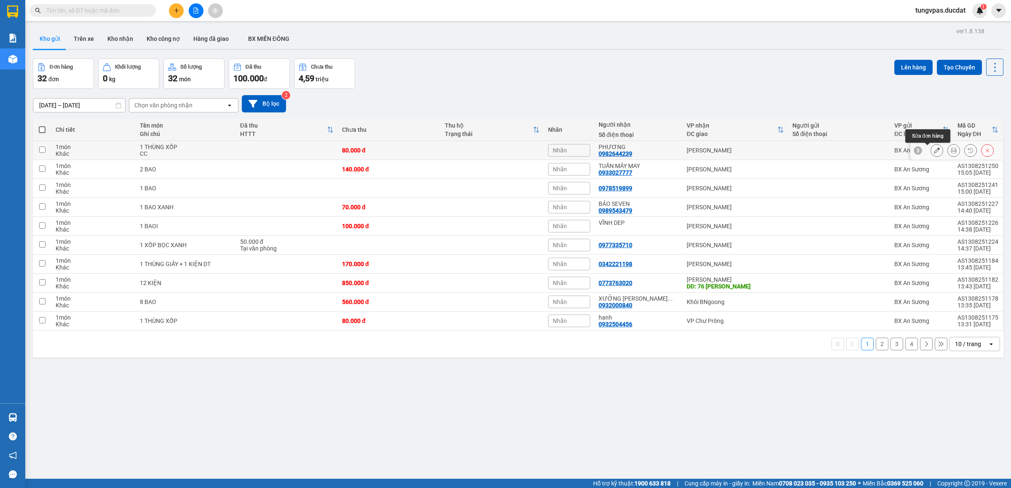
click at [934, 152] on icon at bounding box center [937, 150] width 6 height 6
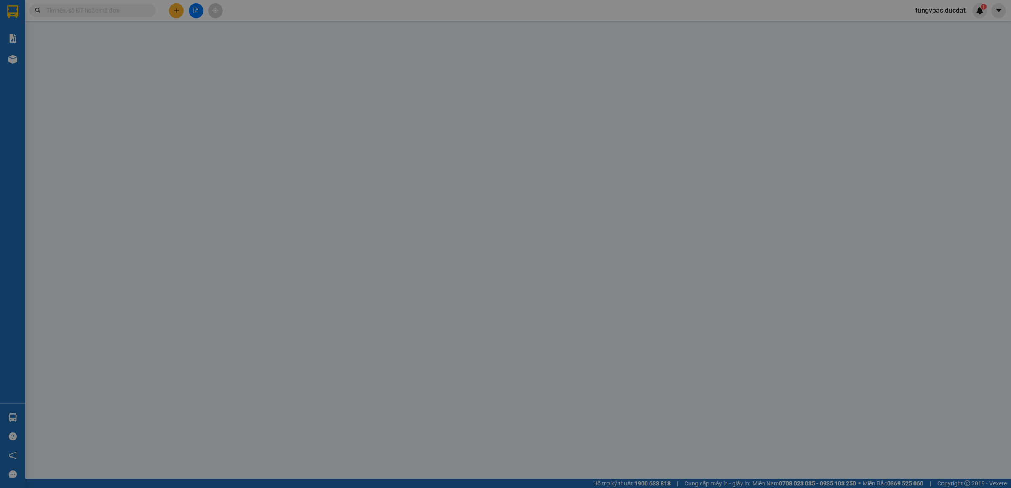
type input "0982644239"
type input "PHƯƠNG"
type input "80.000"
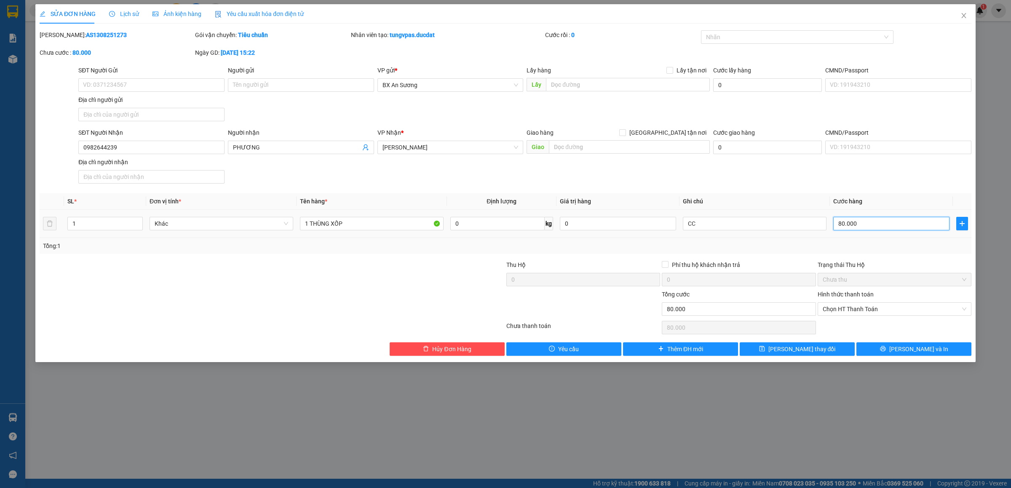
click at [885, 230] on input "80.000" at bounding box center [891, 223] width 116 height 13
type input "1"
type input "10"
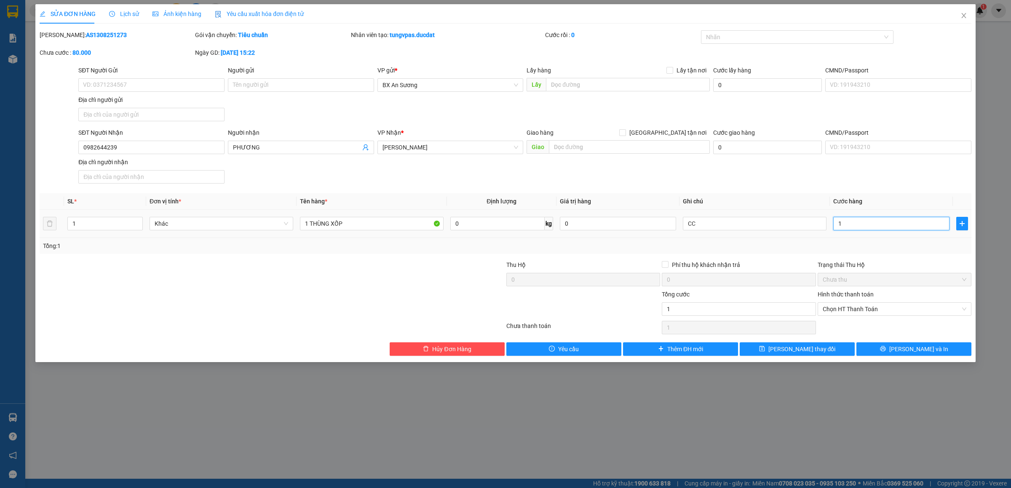
type input "10"
type input "100"
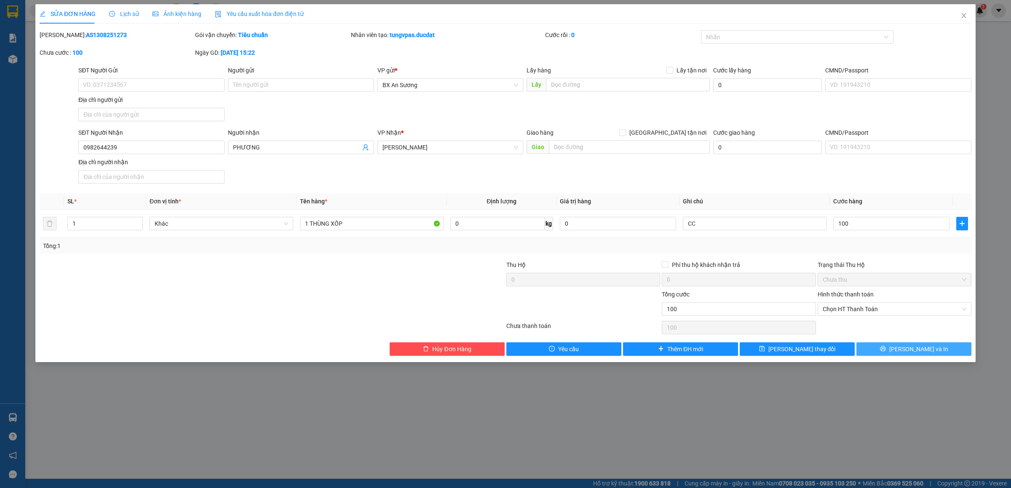
type input "100.000"
click at [935, 349] on button "[PERSON_NAME] và In" at bounding box center [914, 349] width 115 height 13
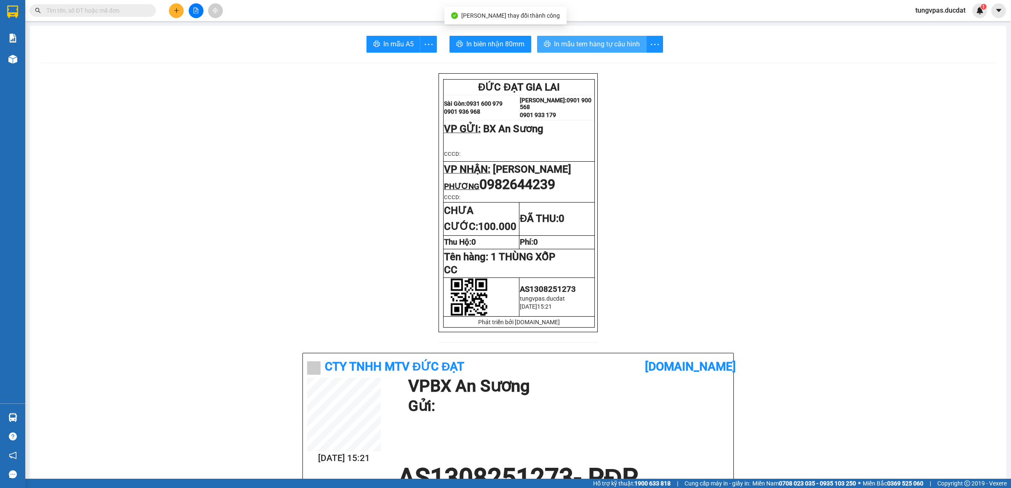
click at [574, 43] on span "In mẫu tem hàng tự cấu hình" at bounding box center [597, 44] width 86 height 11
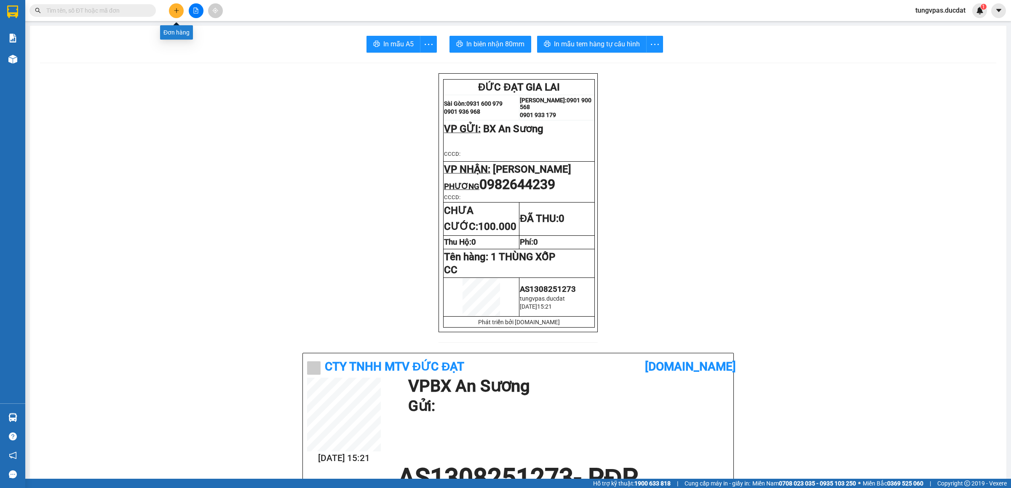
click at [174, 6] on button at bounding box center [176, 10] width 15 height 15
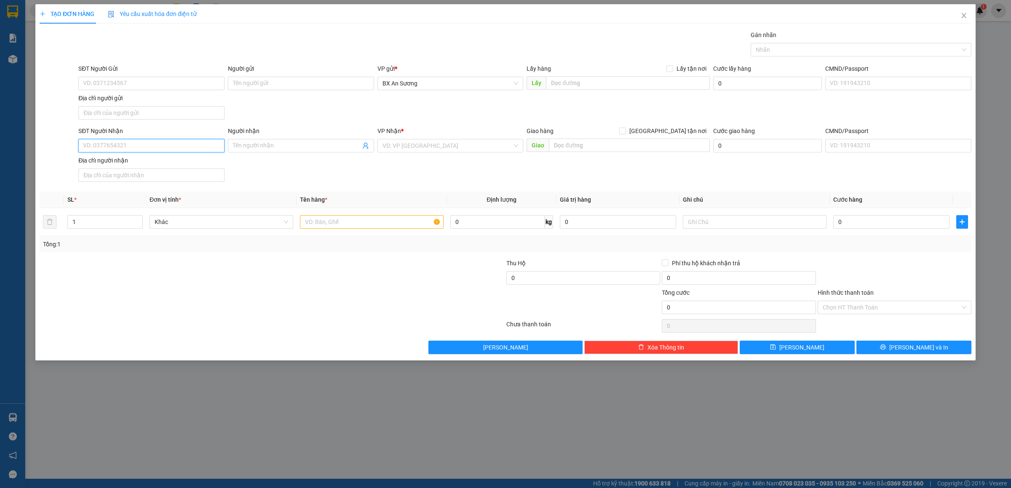
click at [157, 142] on input "SĐT Người Nhận" at bounding box center [151, 145] width 146 height 13
click at [163, 152] on input "639" at bounding box center [151, 145] width 146 height 13
type input "6"
click at [260, 149] on input "Người nhận" at bounding box center [297, 145] width 128 height 9
type input "DIỆP XỐP"
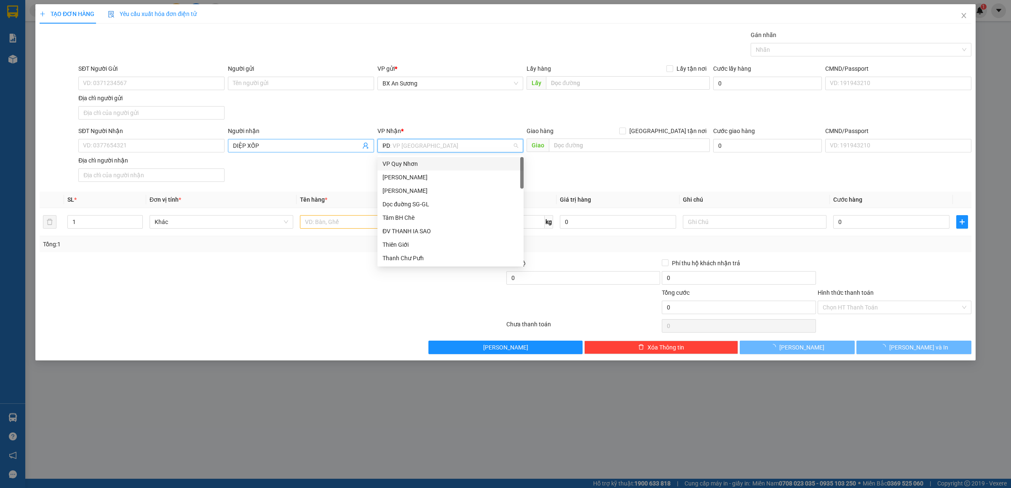
type input "PDP"
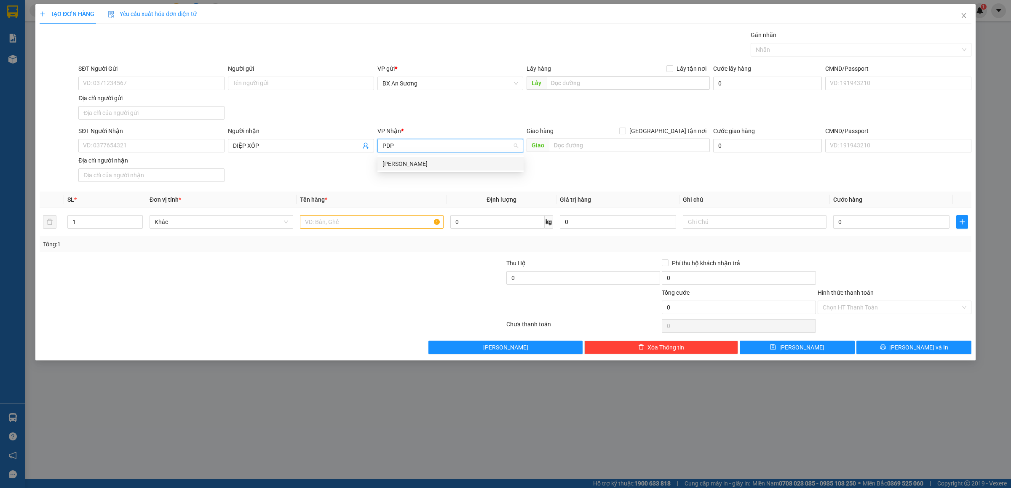
click at [434, 166] on div "[PERSON_NAME] Đình [PERSON_NAME]" at bounding box center [451, 163] width 136 height 9
click at [405, 219] on input "text" at bounding box center [372, 221] width 144 height 13
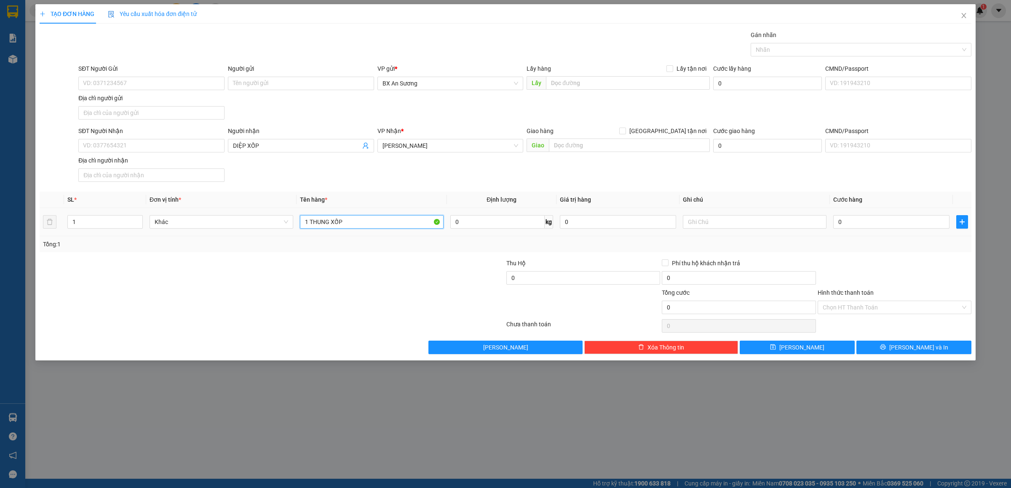
type input "1 THUNG XỐP"
type input "1"
type input "12"
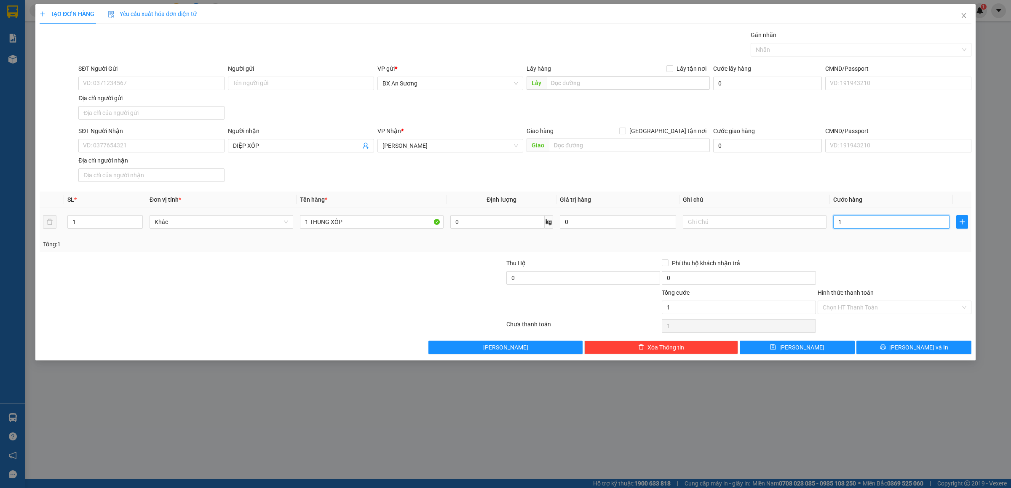
type input "12"
click at [928, 351] on span "[PERSON_NAME] và In" at bounding box center [918, 347] width 59 height 9
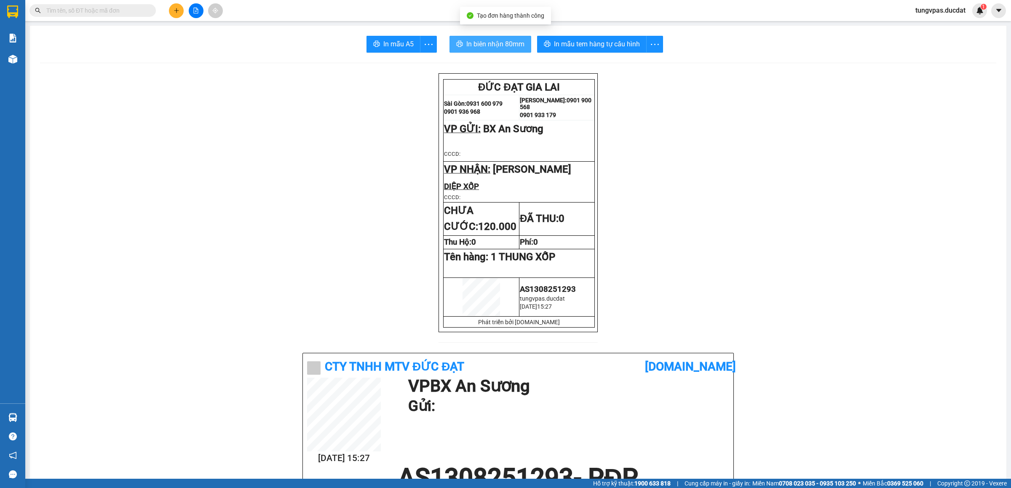
click at [488, 44] on span "In biên nhận 80mm" at bounding box center [495, 44] width 58 height 11
click at [604, 51] on button "In mẫu tem hàng tự cấu hình" at bounding box center [592, 44] width 110 height 17
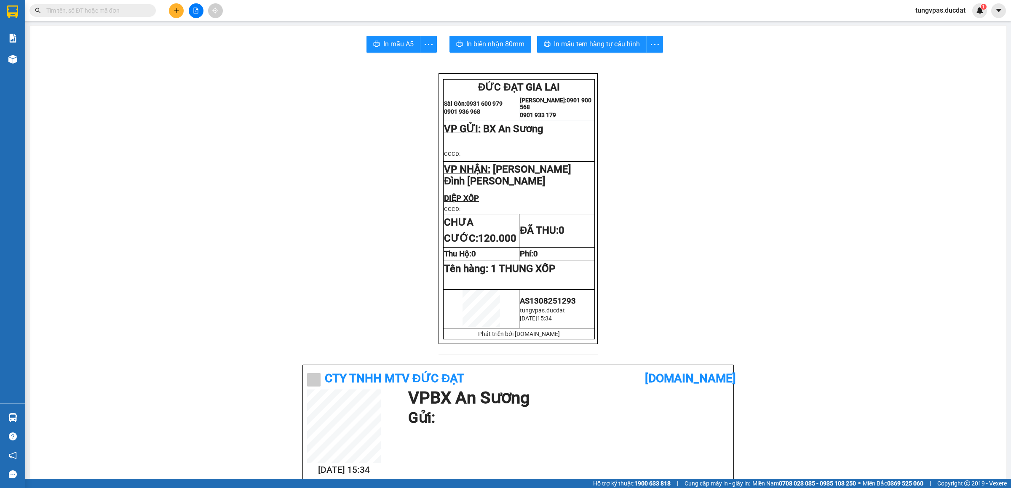
click at [143, 11] on input "text" at bounding box center [95, 10] width 99 height 9
click at [174, 7] on button at bounding box center [176, 10] width 15 height 15
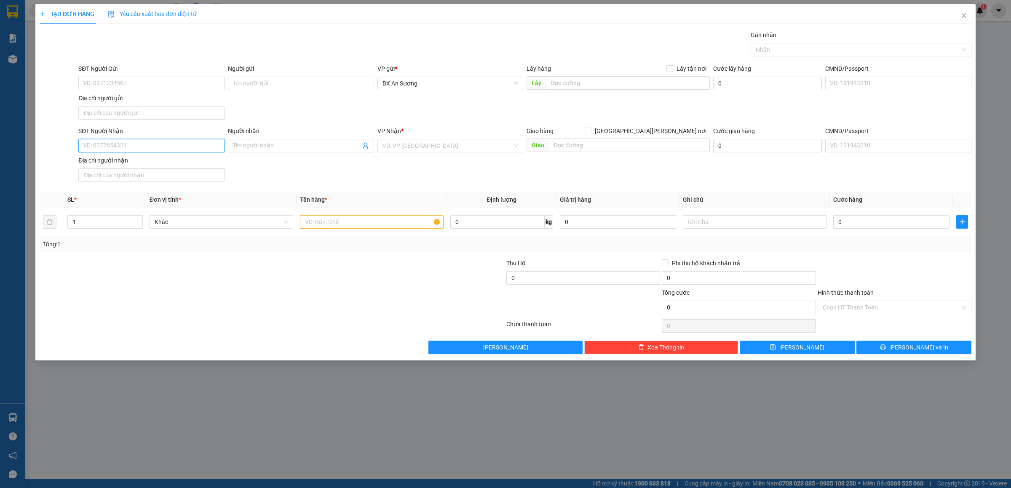
click at [183, 145] on input "SĐT Người Nhận" at bounding box center [151, 145] width 146 height 13
click at [164, 161] on div "0914983468 - [PERSON_NAME]" at bounding box center [151, 164] width 136 height 9
type input "0914983468"
type input "DUY"
type input "0914983468"
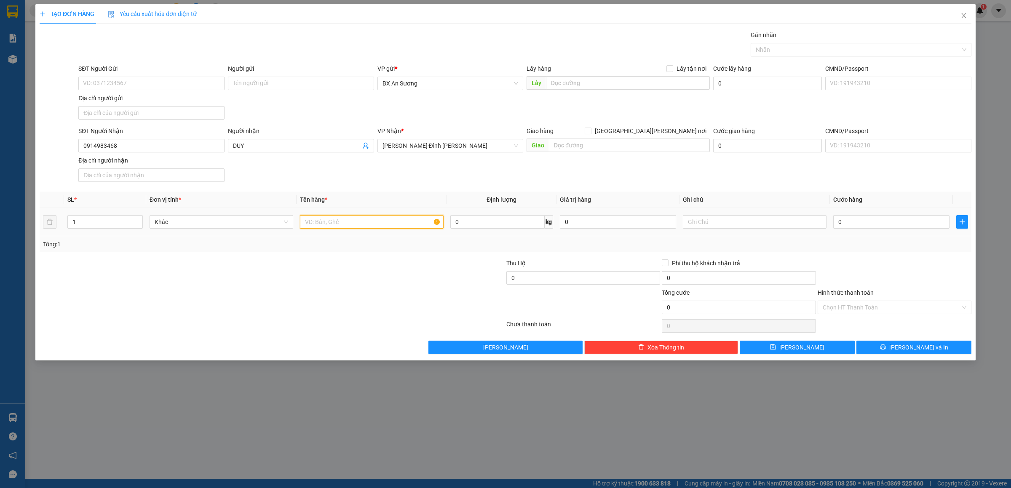
click at [325, 229] on input "text" at bounding box center [372, 221] width 144 height 13
type input "1 HỘP"
click at [861, 225] on input "0" at bounding box center [891, 221] width 116 height 13
type input "3"
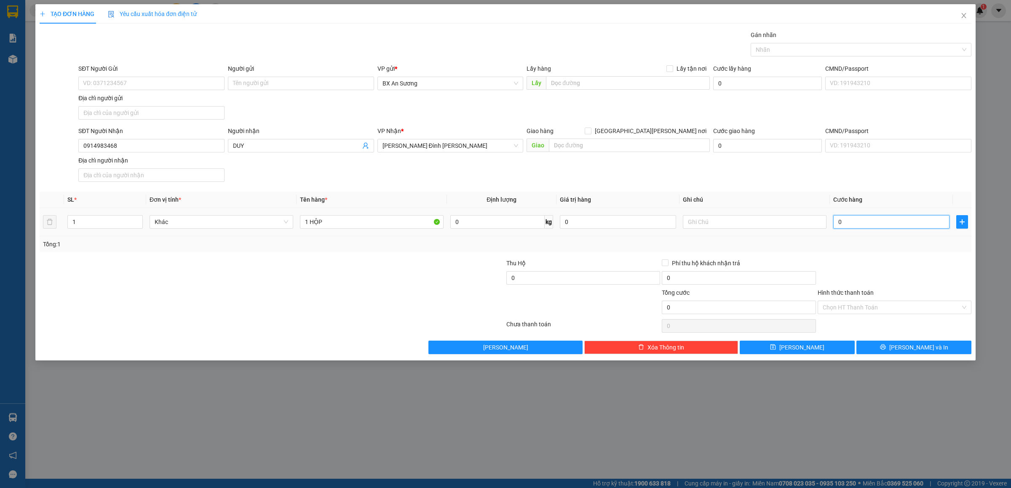
type input "3"
type input "30"
type input "30.000"
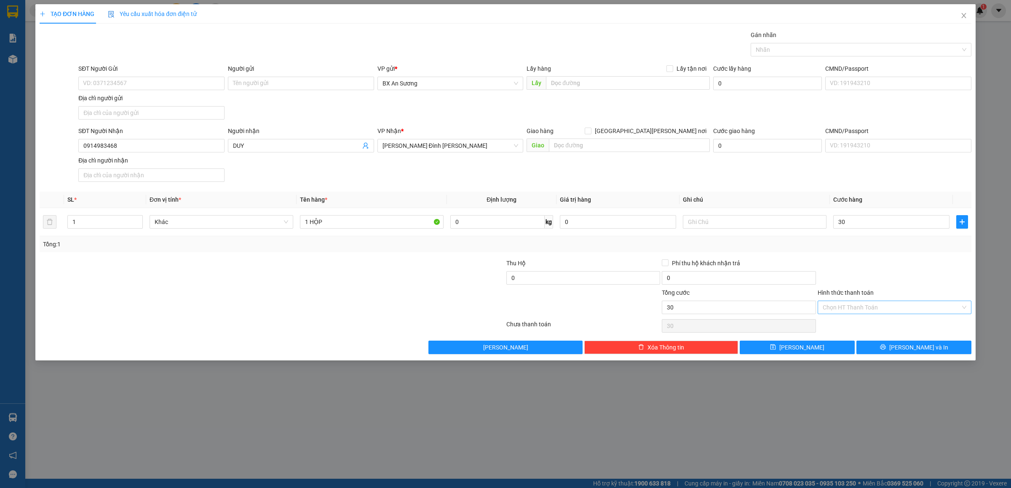
type input "30.000"
click at [888, 309] on input "Hình thức thanh toán" at bounding box center [892, 307] width 138 height 13
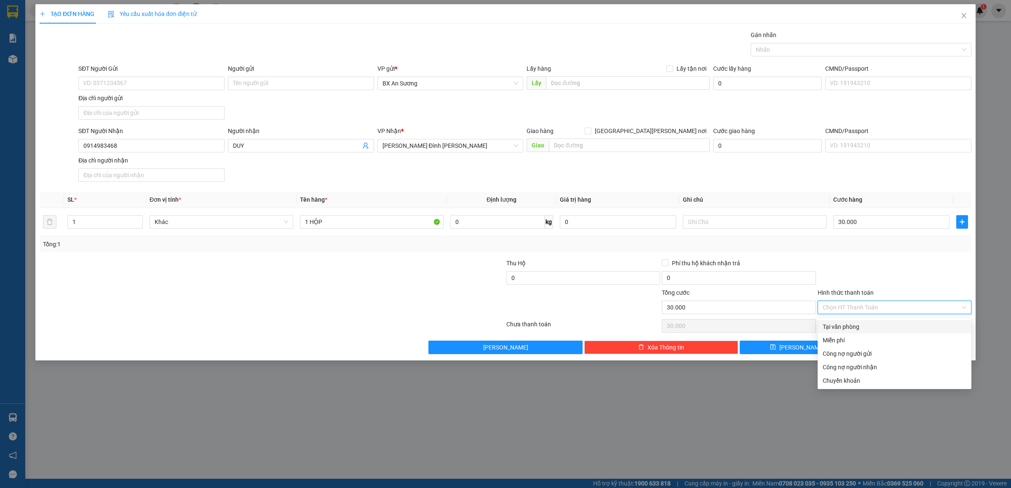
click at [881, 324] on div "Tại văn phòng" at bounding box center [895, 326] width 144 height 9
type input "0"
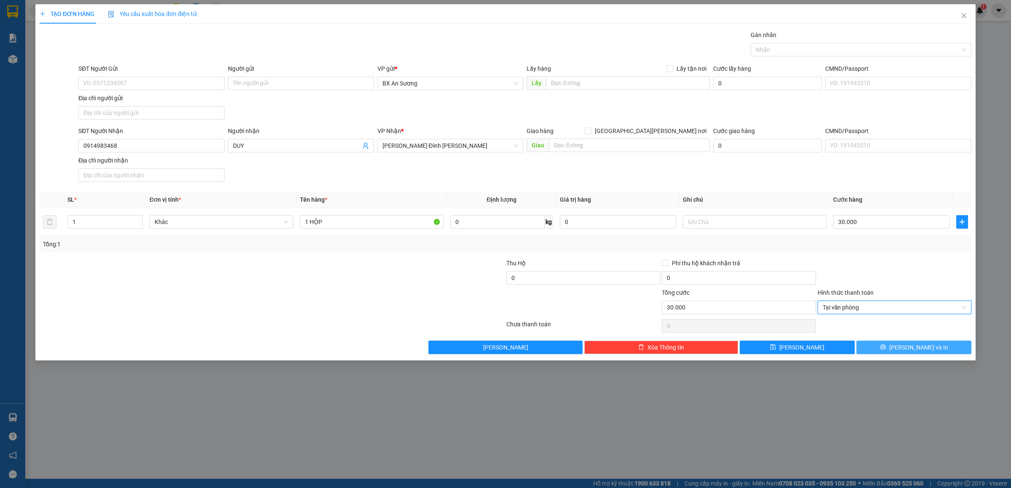
click at [908, 354] on button "[PERSON_NAME] và In" at bounding box center [914, 347] width 115 height 13
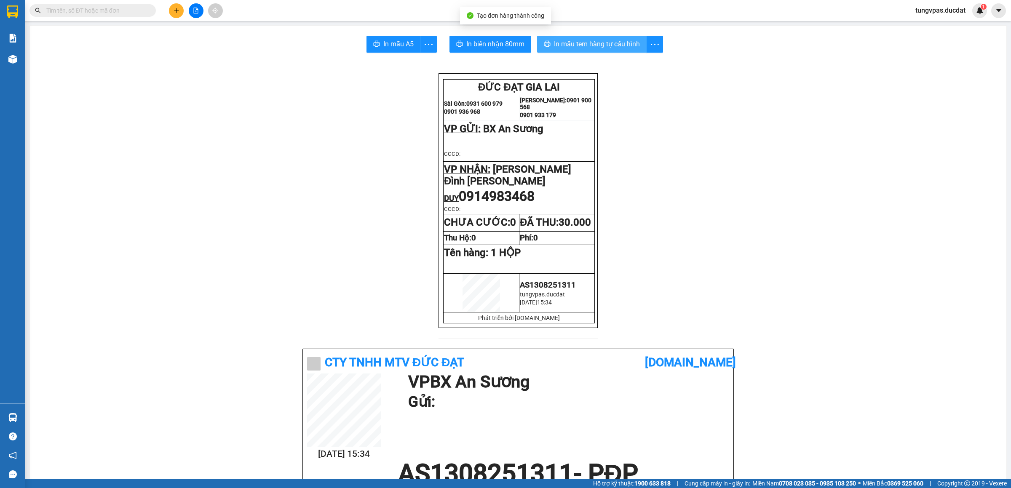
click at [623, 45] on span "In mẫu tem hàng tự cấu hình" at bounding box center [597, 44] width 86 height 11
click at [174, 6] on button at bounding box center [176, 10] width 15 height 15
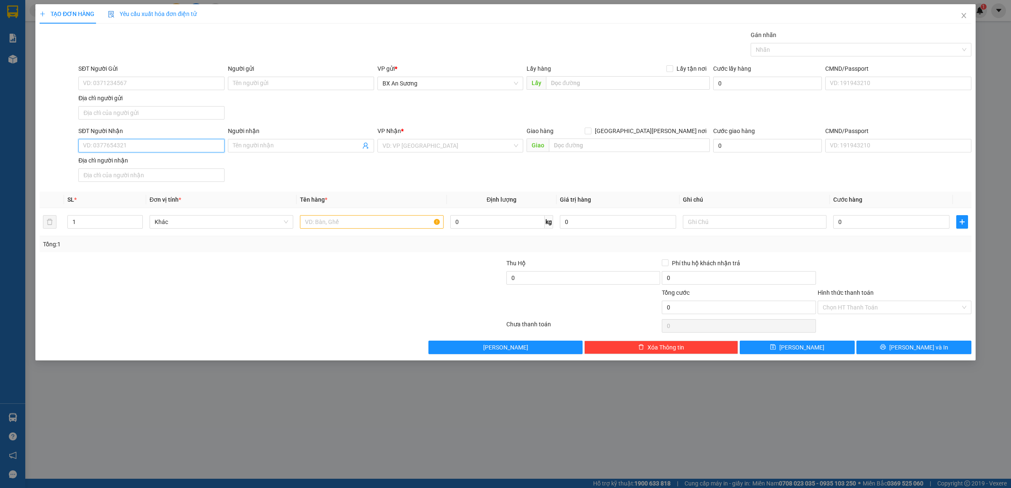
click at [185, 144] on input "SĐT Người Nhận" at bounding box center [151, 145] width 146 height 13
type input "0973987667"
click at [418, 150] on input "search" at bounding box center [448, 145] width 130 height 13
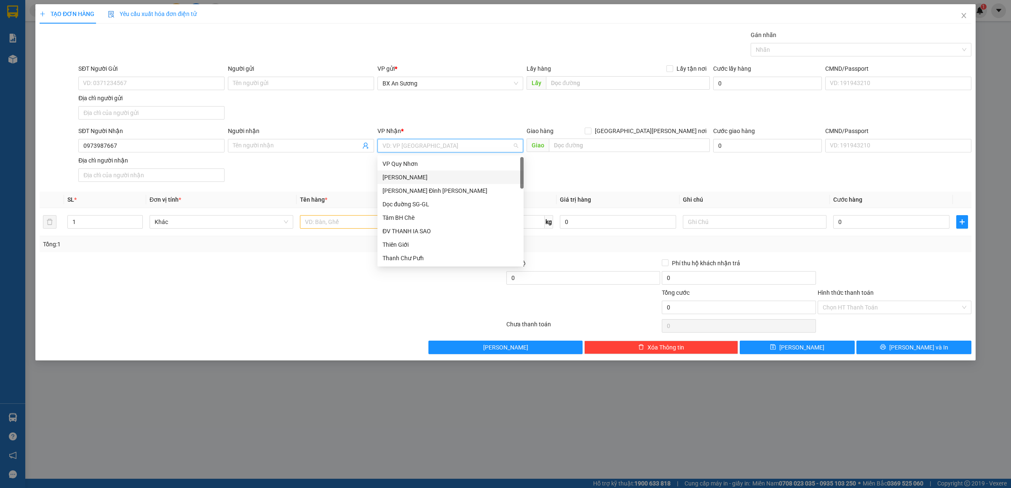
click at [410, 176] on div "[PERSON_NAME]" at bounding box center [451, 177] width 136 height 9
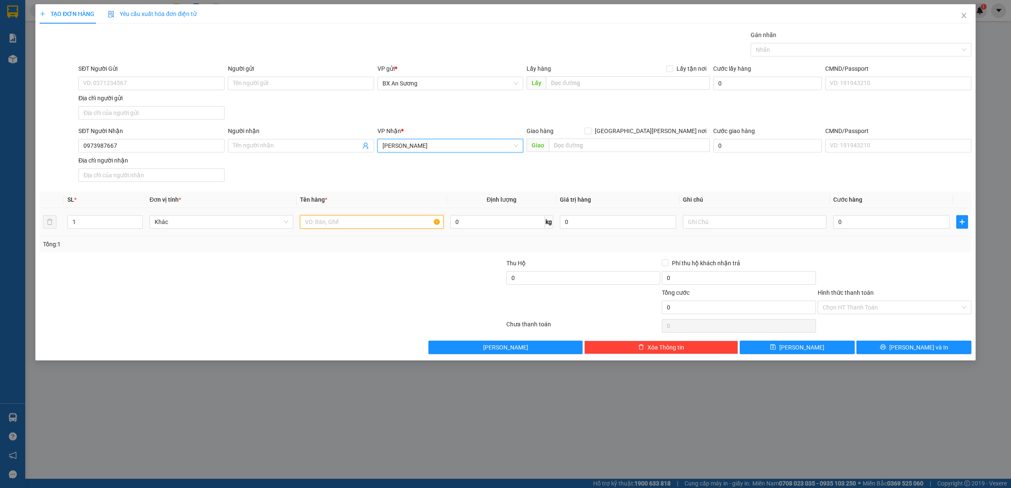
click at [403, 228] on input "text" at bounding box center [372, 221] width 144 height 13
type input "1 BỌC MÔ TƠ"
type input "5"
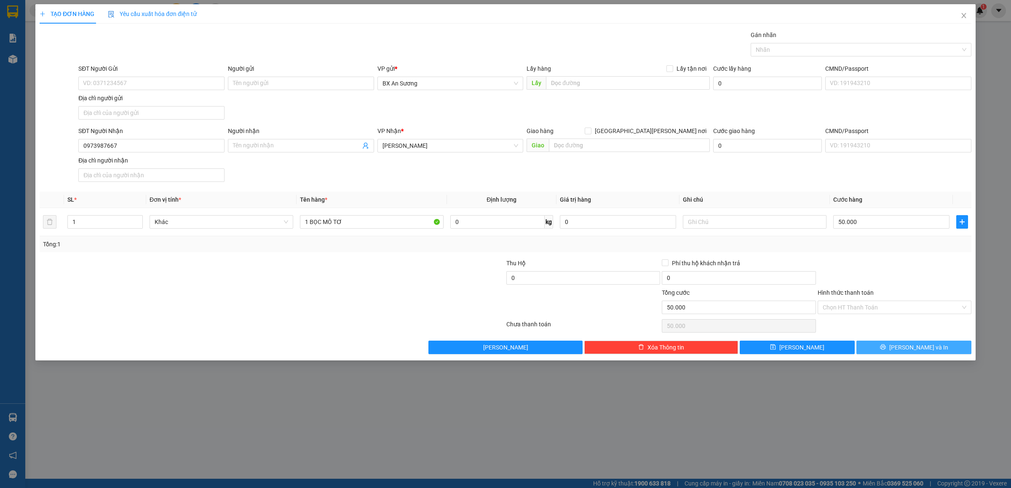
click at [916, 351] on span "[PERSON_NAME] và In" at bounding box center [918, 347] width 59 height 9
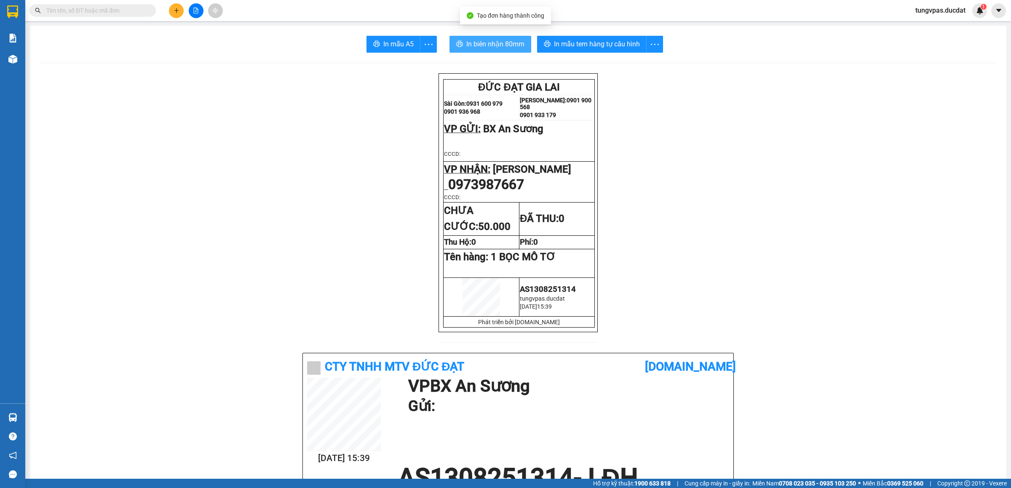
click at [492, 45] on span "In biên nhận 80mm" at bounding box center [495, 44] width 58 height 11
click at [568, 47] on span "In mẫu tem hàng tự cấu hình" at bounding box center [597, 44] width 86 height 11
click at [195, 9] on icon "file-add" at bounding box center [196, 11] width 6 height 6
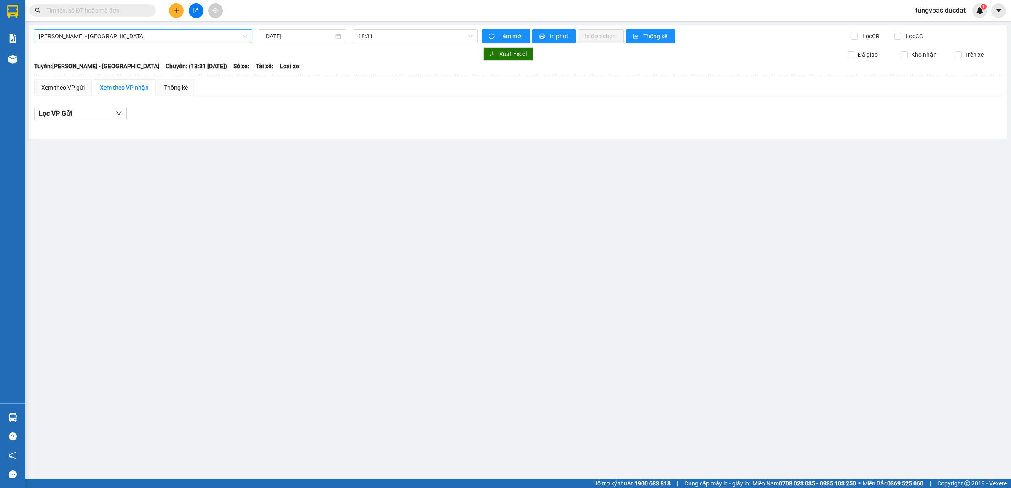
click at [201, 37] on span "[PERSON_NAME] - [GEOGRAPHIC_DATA]" at bounding box center [143, 36] width 209 height 13
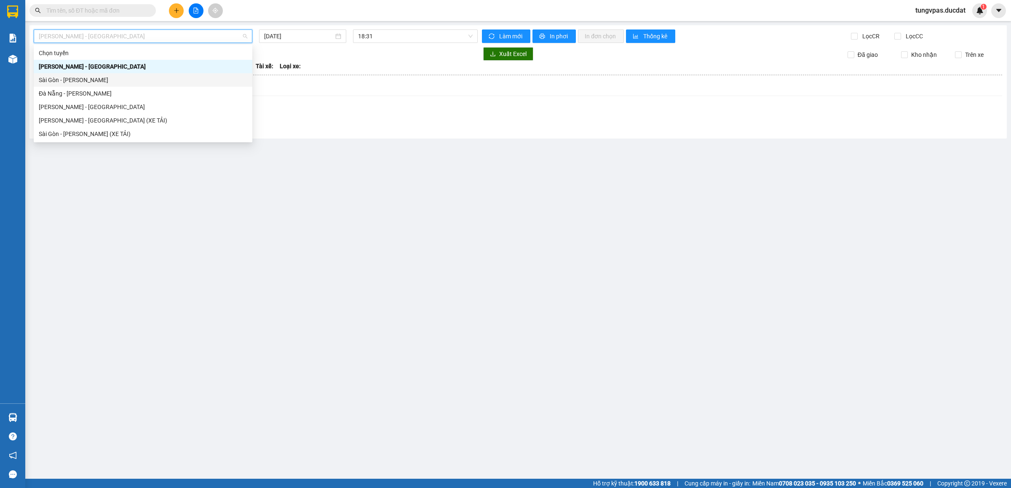
click at [123, 79] on div "Sài Gòn - [PERSON_NAME]" at bounding box center [143, 79] width 209 height 9
type input "[DATE]"
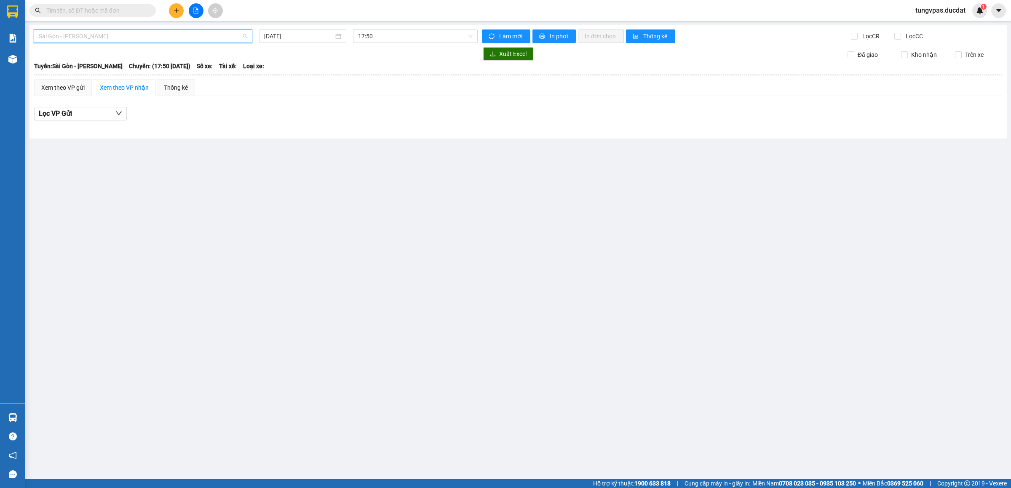
drag, startPoint x: 239, startPoint y: 37, endPoint x: 209, endPoint y: 46, distance: 31.3
click at [238, 37] on span "Sài Gòn - [PERSON_NAME]" at bounding box center [143, 36] width 209 height 13
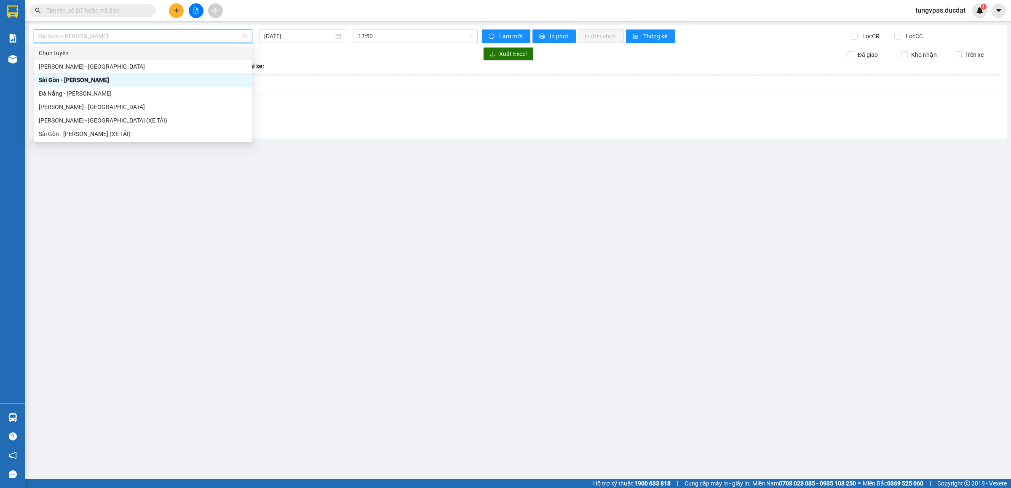
click at [165, 57] on div "Chọn tuyến" at bounding box center [143, 52] width 209 height 9
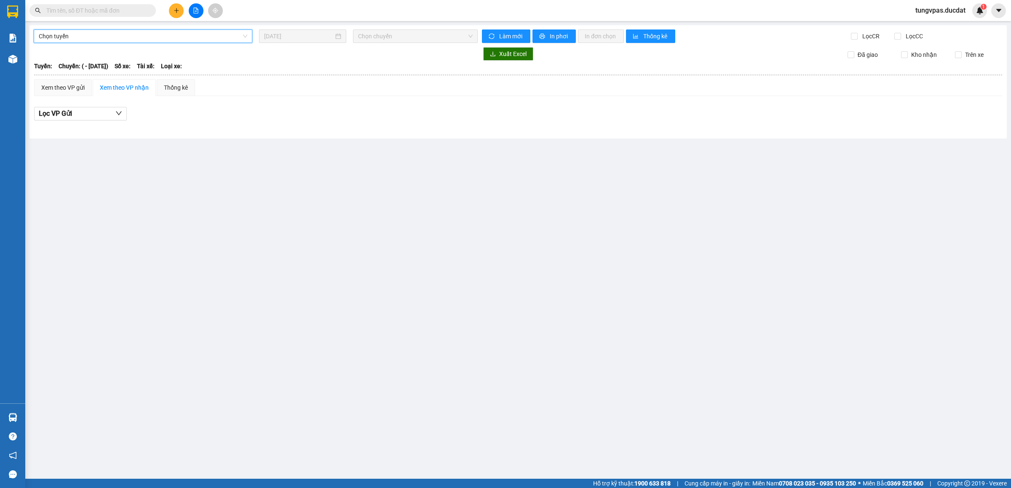
click at [155, 46] on div "[PERSON_NAME] [PERSON_NAME] [DATE] Chọn [PERSON_NAME] mới In phơi In [PERSON_NA…" at bounding box center [517, 81] width 977 height 113
click at [153, 40] on span "Chọn tuyến" at bounding box center [143, 36] width 209 height 13
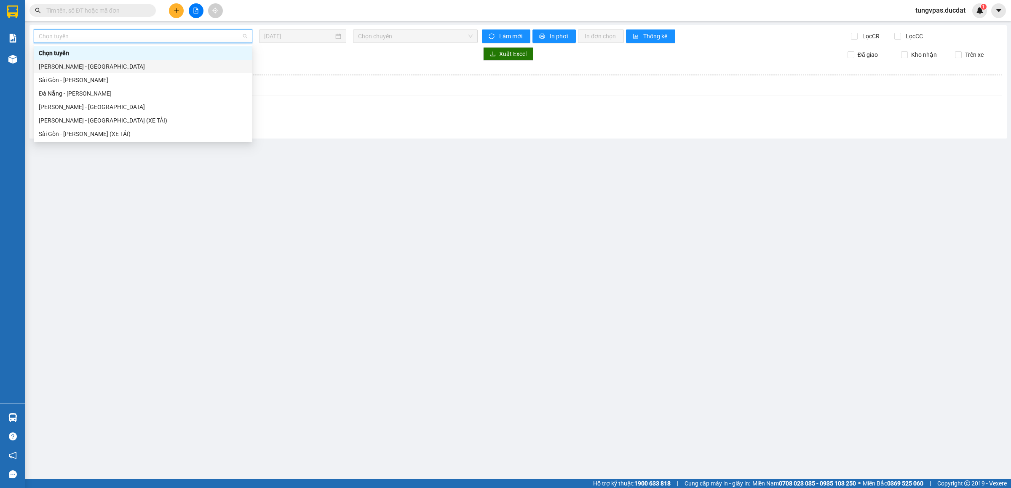
click at [134, 66] on div "[PERSON_NAME] - [GEOGRAPHIC_DATA]" at bounding box center [143, 66] width 209 height 9
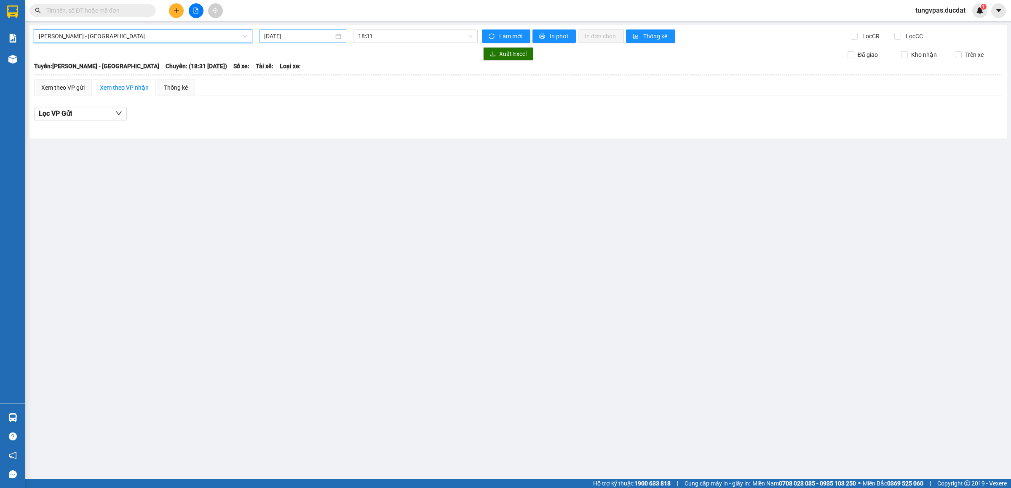
click at [289, 37] on input "[DATE]" at bounding box center [299, 36] width 70 height 9
click at [305, 110] on div "12" at bounding box center [302, 111] width 10 height 10
type input "[DATE]"
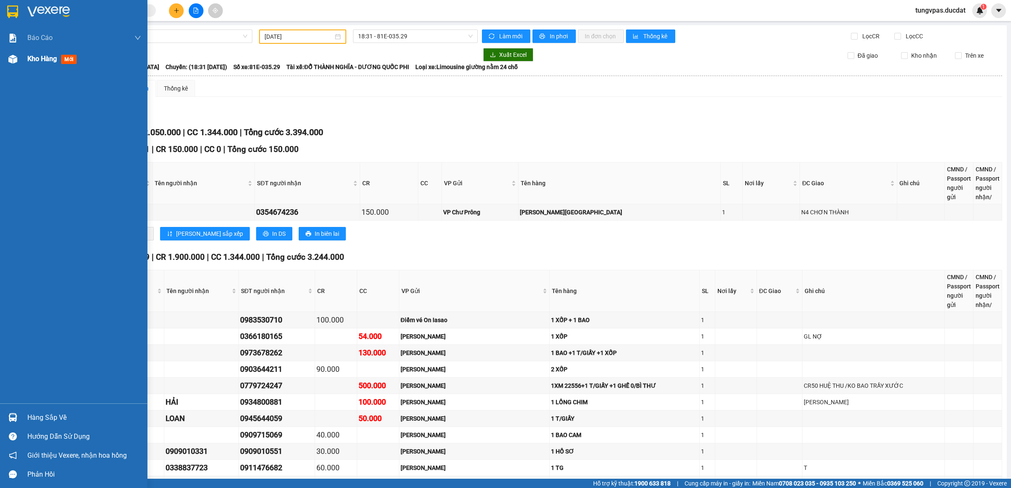
click at [13, 60] on img at bounding box center [12, 59] width 9 height 9
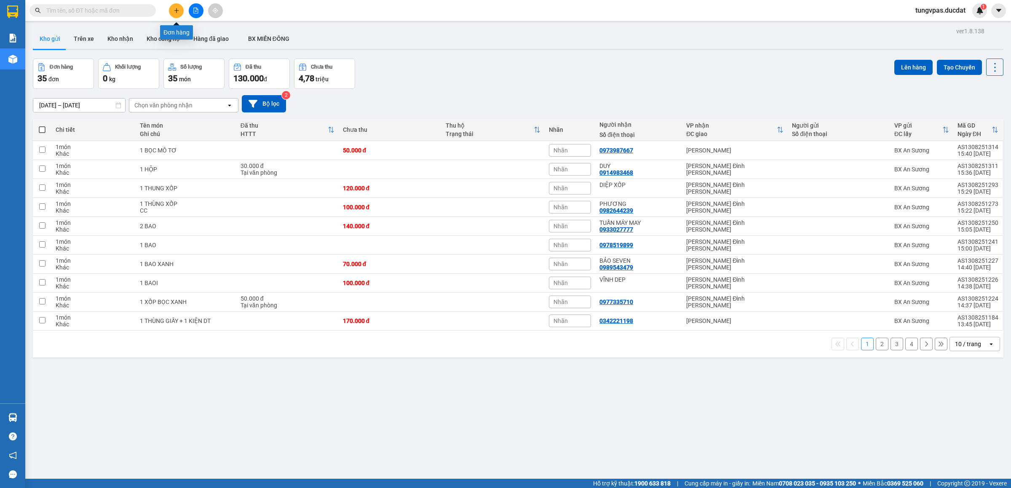
click at [178, 11] on icon "plus" at bounding box center [177, 11] width 6 height 6
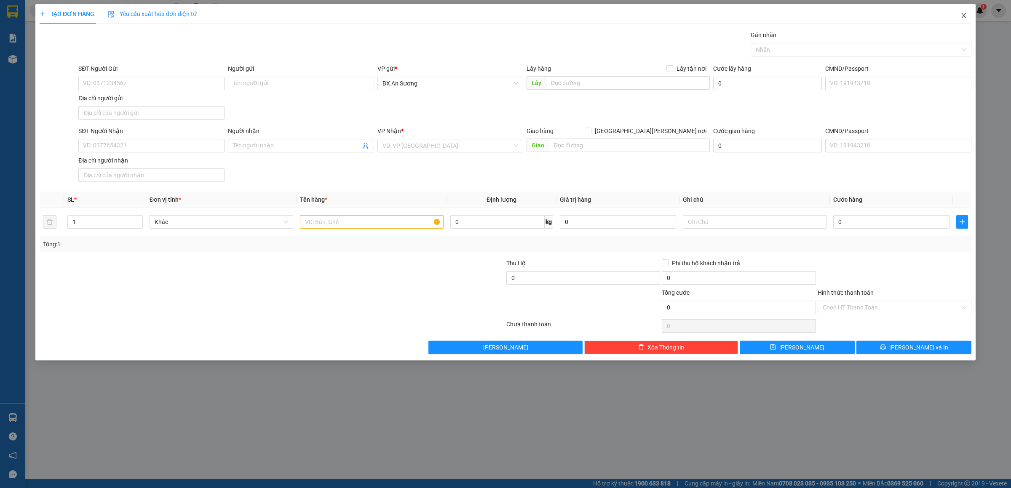
click at [967, 12] on span "Close" at bounding box center [964, 16] width 24 height 24
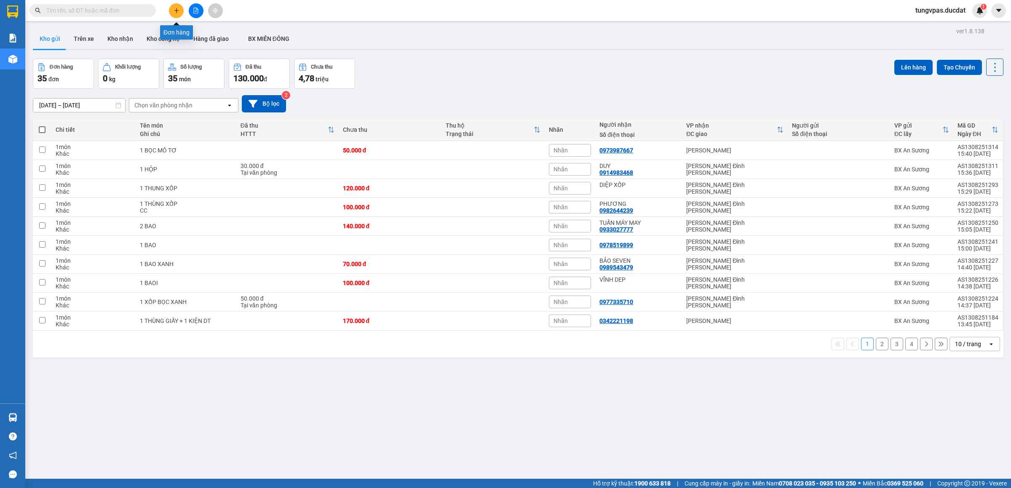
click at [174, 8] on icon "plus" at bounding box center [177, 11] width 6 height 6
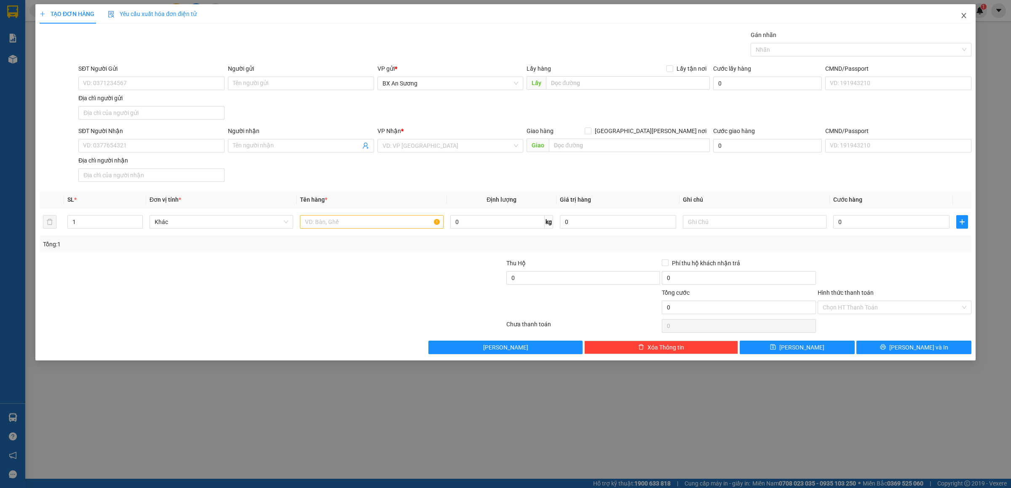
click at [964, 17] on icon "close" at bounding box center [964, 15] width 7 height 7
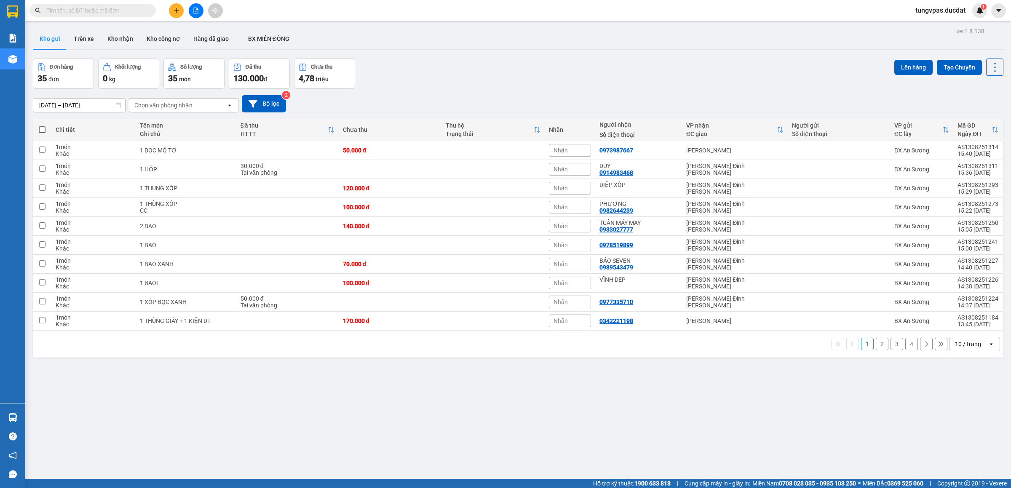
click at [972, 349] on div "10 / trang" at bounding box center [969, 343] width 38 height 13
click at [961, 445] on span "100 / trang" at bounding box center [962, 441] width 30 height 8
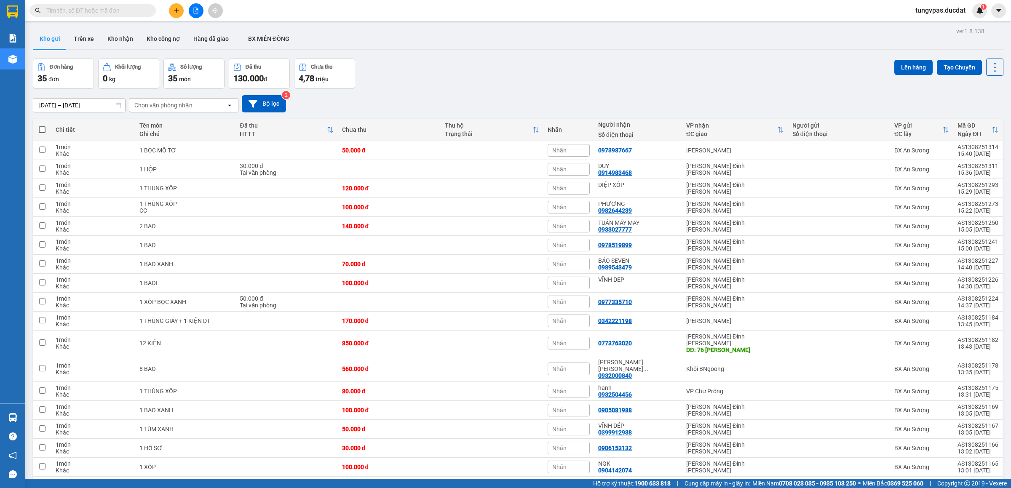
click at [43, 131] on span at bounding box center [42, 129] width 7 height 7
click at [42, 126] on input "checkbox" at bounding box center [42, 126] width 0 height 0
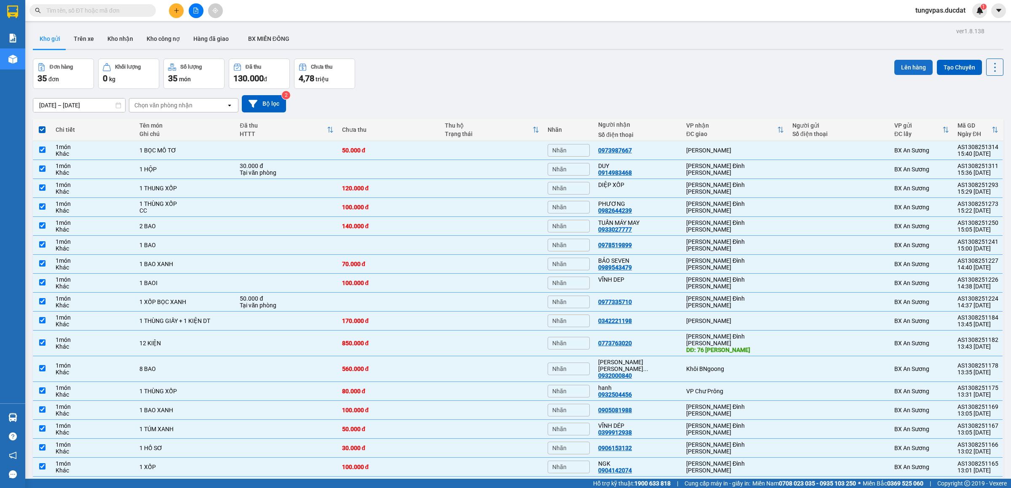
click at [910, 64] on button "Lên hàng" at bounding box center [913, 67] width 38 height 15
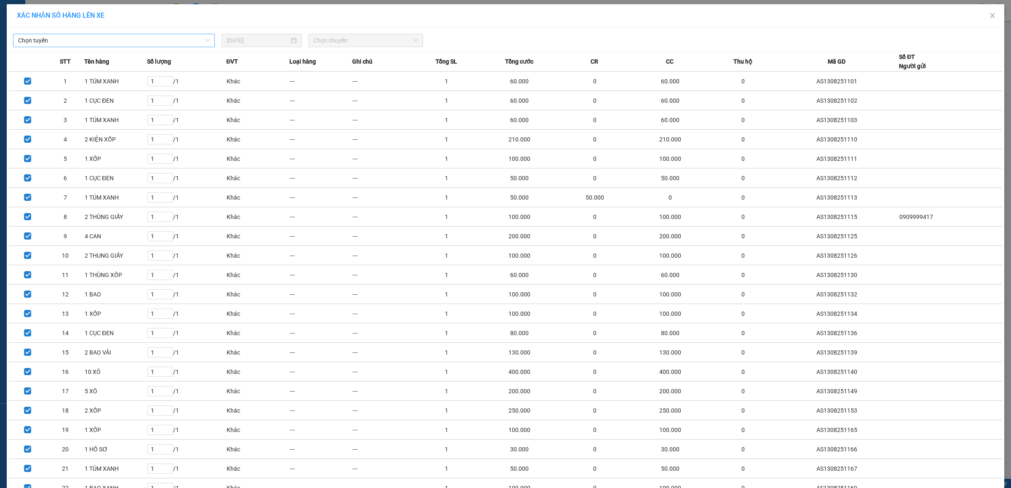
click at [148, 38] on span "Chọn tuyến" at bounding box center [114, 40] width 192 height 13
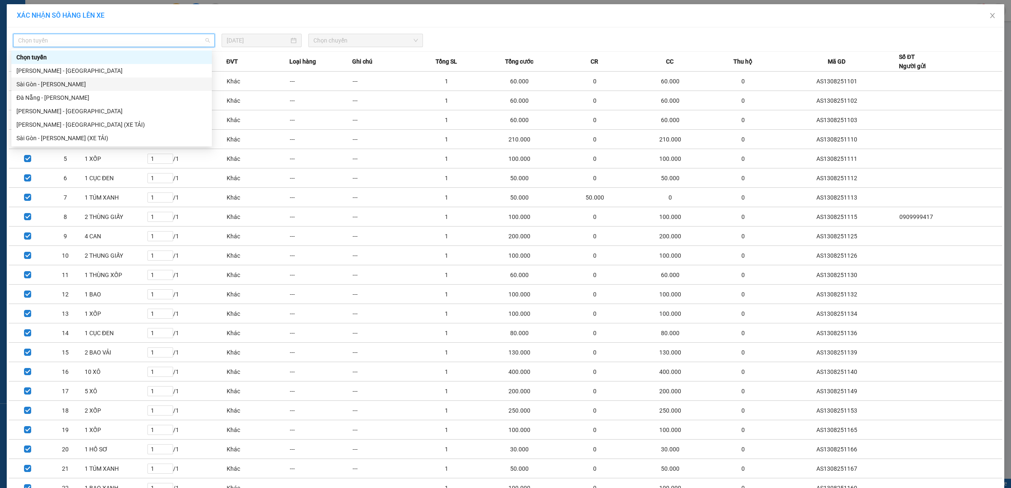
click at [98, 83] on div "Sài Gòn - [PERSON_NAME]" at bounding box center [111, 84] width 190 height 9
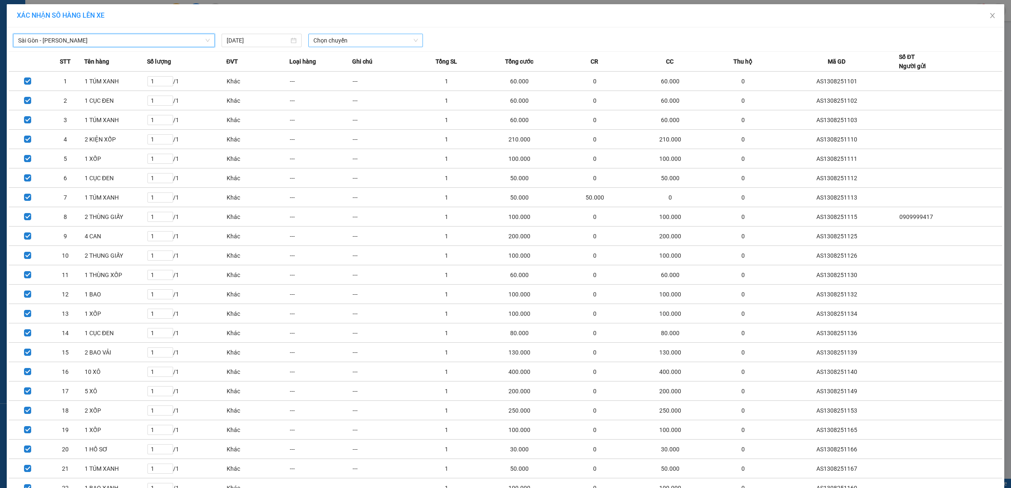
click at [356, 40] on span "Chọn chuyến" at bounding box center [365, 40] width 105 height 13
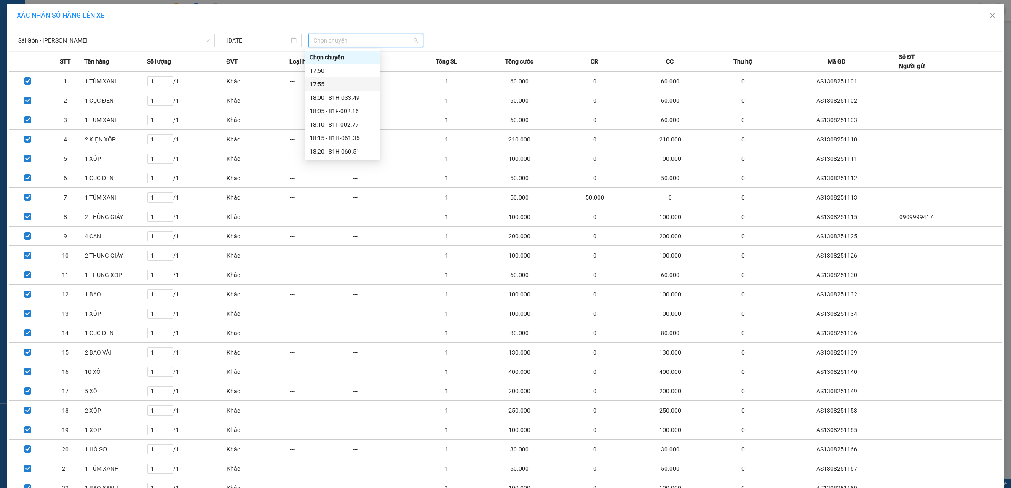
click at [520, 31] on div "[GEOGRAPHIC_DATA] - [PERSON_NAME] [DATE] [PERSON_NAME]" at bounding box center [505, 38] width 993 height 18
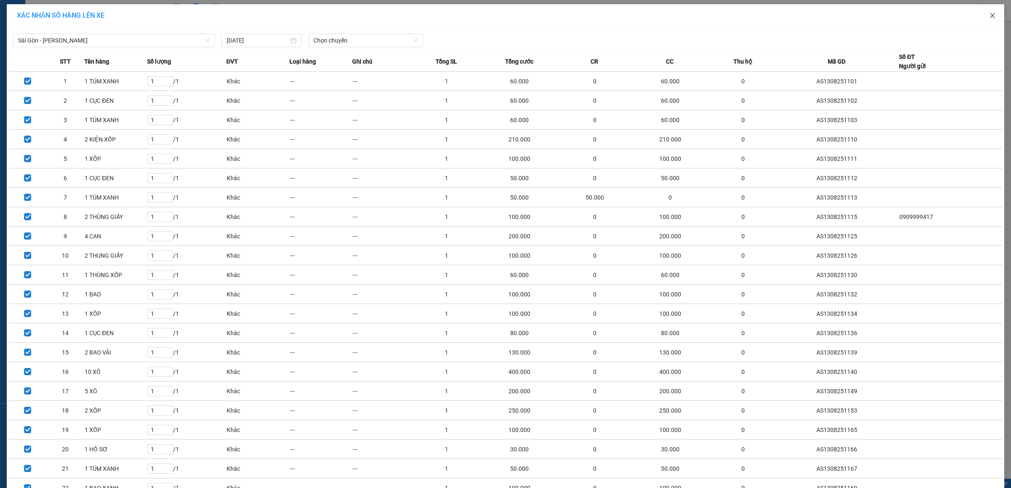
click at [988, 12] on span "Close" at bounding box center [993, 16] width 24 height 24
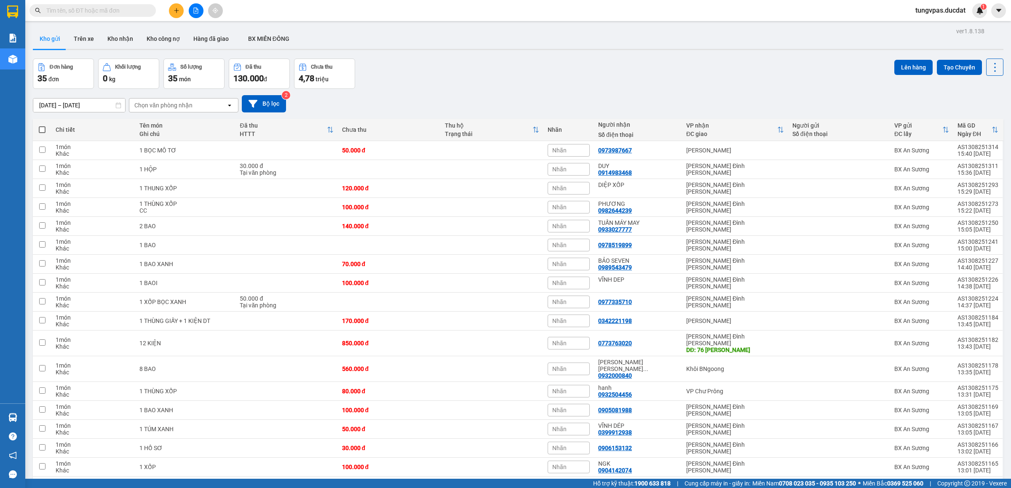
click at [46, 130] on label at bounding box center [42, 130] width 10 height 8
click at [42, 126] on input "checkbox" at bounding box center [42, 126] width 0 height 0
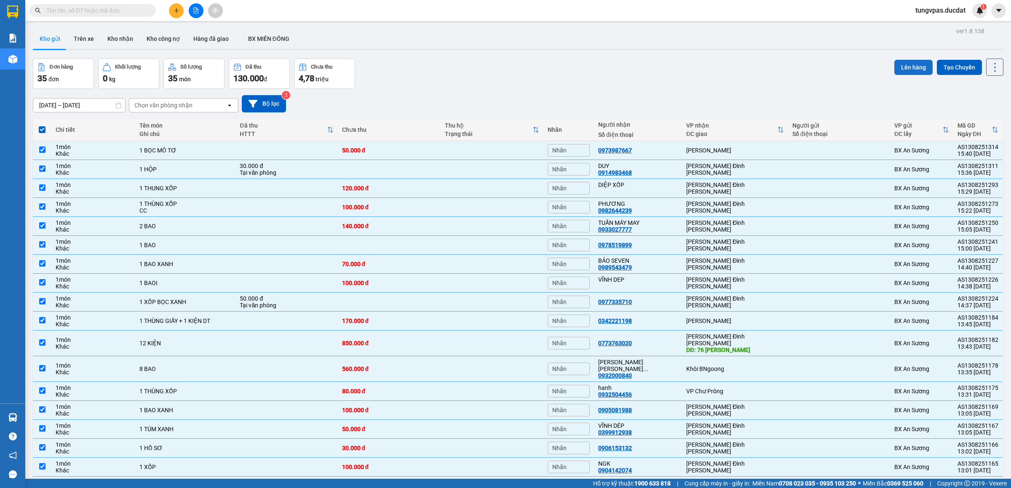
click at [906, 70] on button "Lên hàng" at bounding box center [913, 67] width 38 height 15
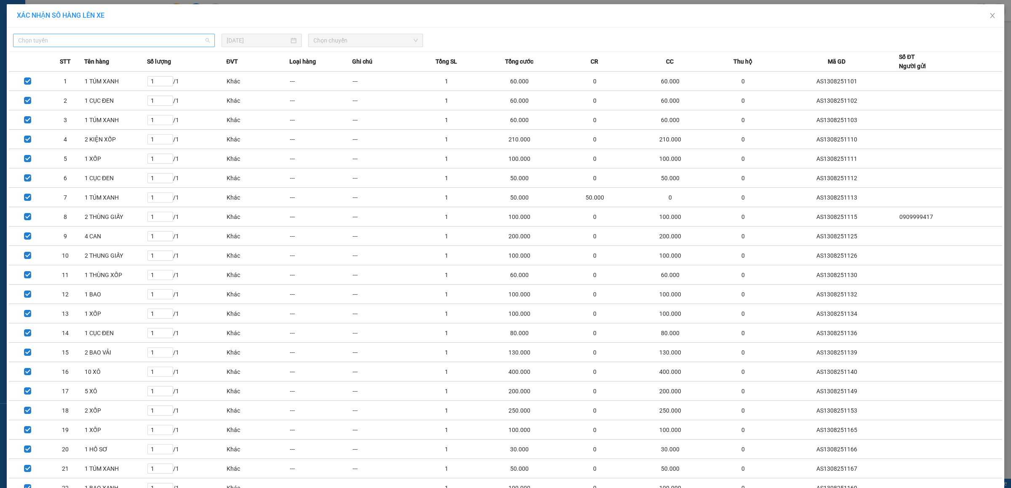
click at [209, 37] on div "Chọn tuyến" at bounding box center [114, 40] width 202 height 13
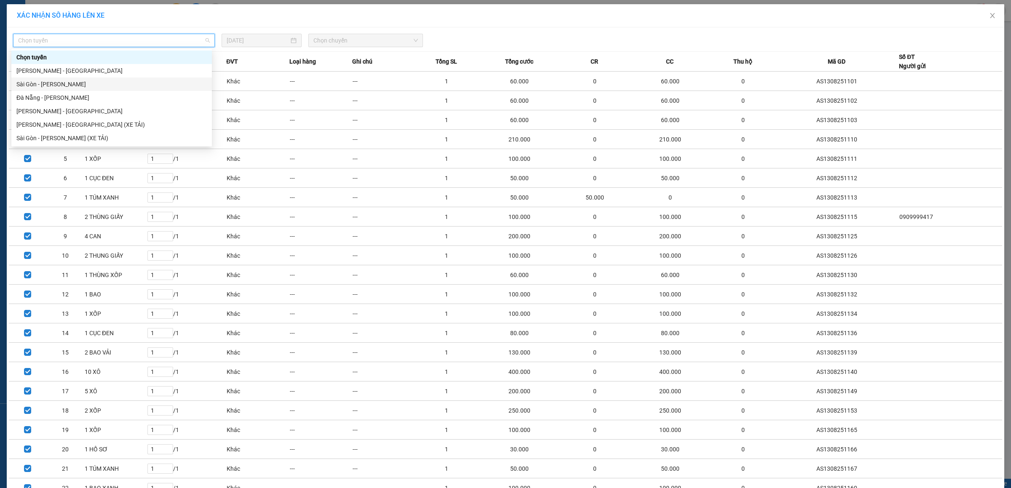
click at [153, 83] on div "Sài Gòn - [PERSON_NAME]" at bounding box center [111, 84] width 190 height 9
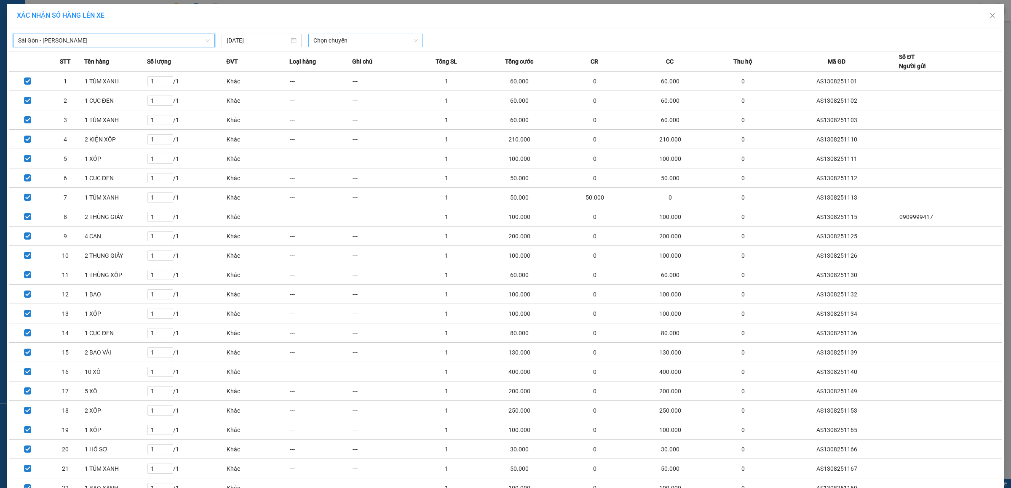
click at [341, 38] on span "Chọn chuyến" at bounding box center [365, 40] width 105 height 13
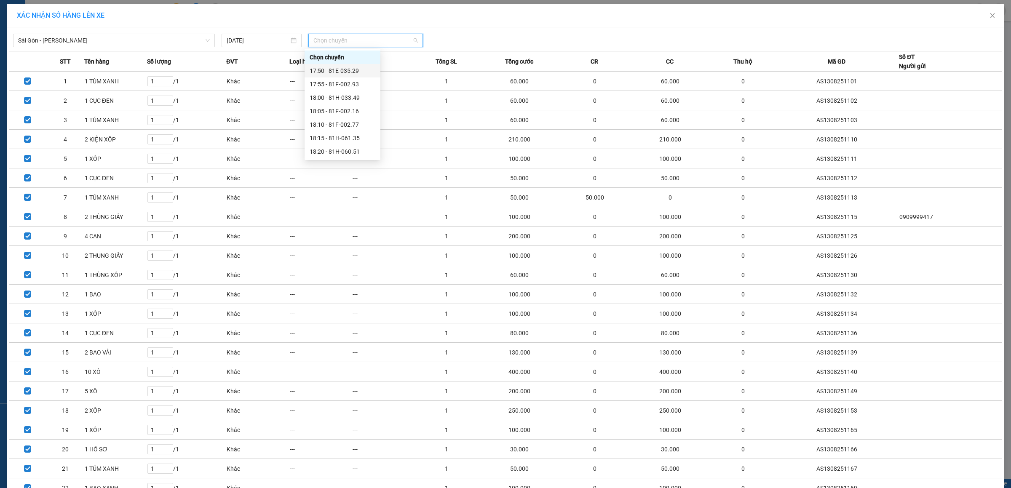
click at [346, 70] on div "17:50 - 81E-035.29" at bounding box center [343, 70] width 66 height 9
